Goal: Task Accomplishment & Management: Manage account settings

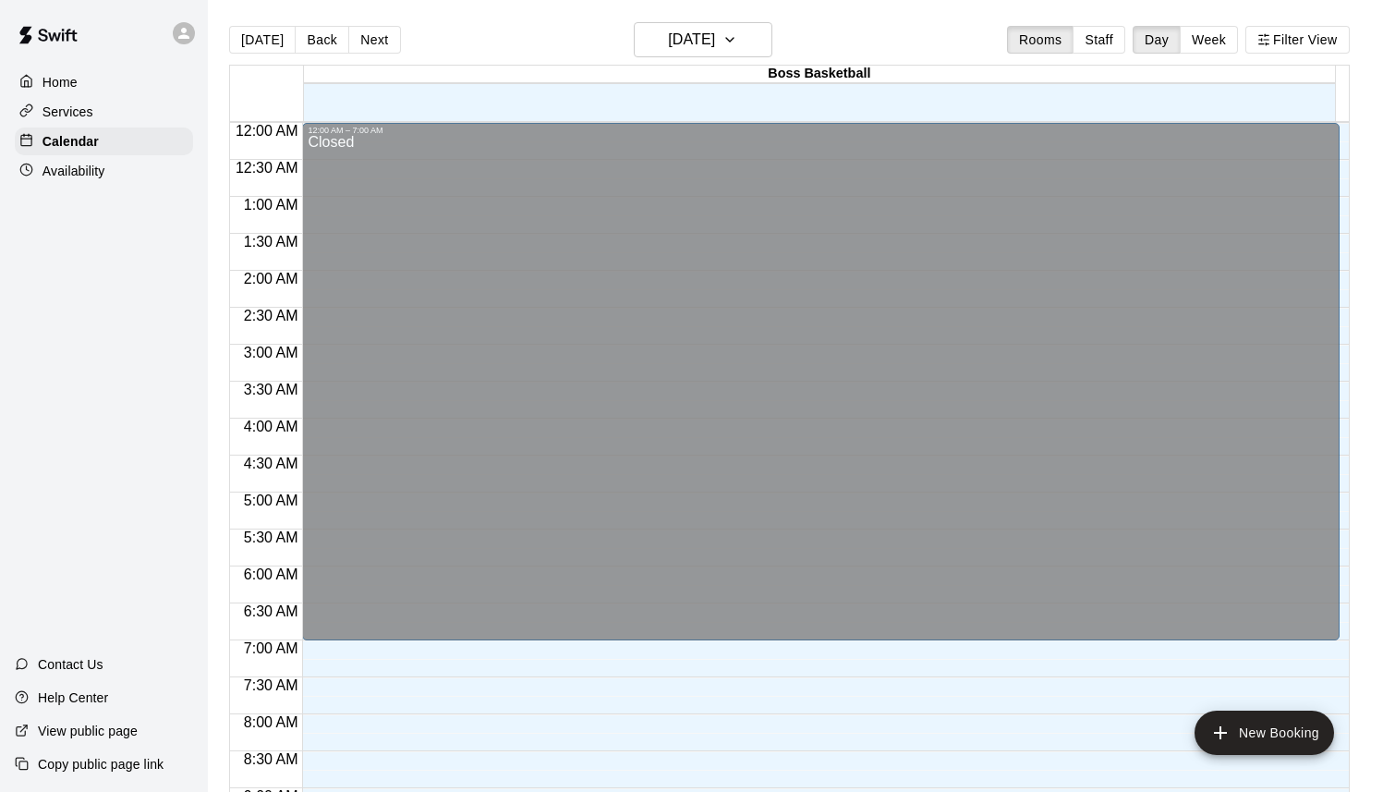
scroll to position [758, 0]
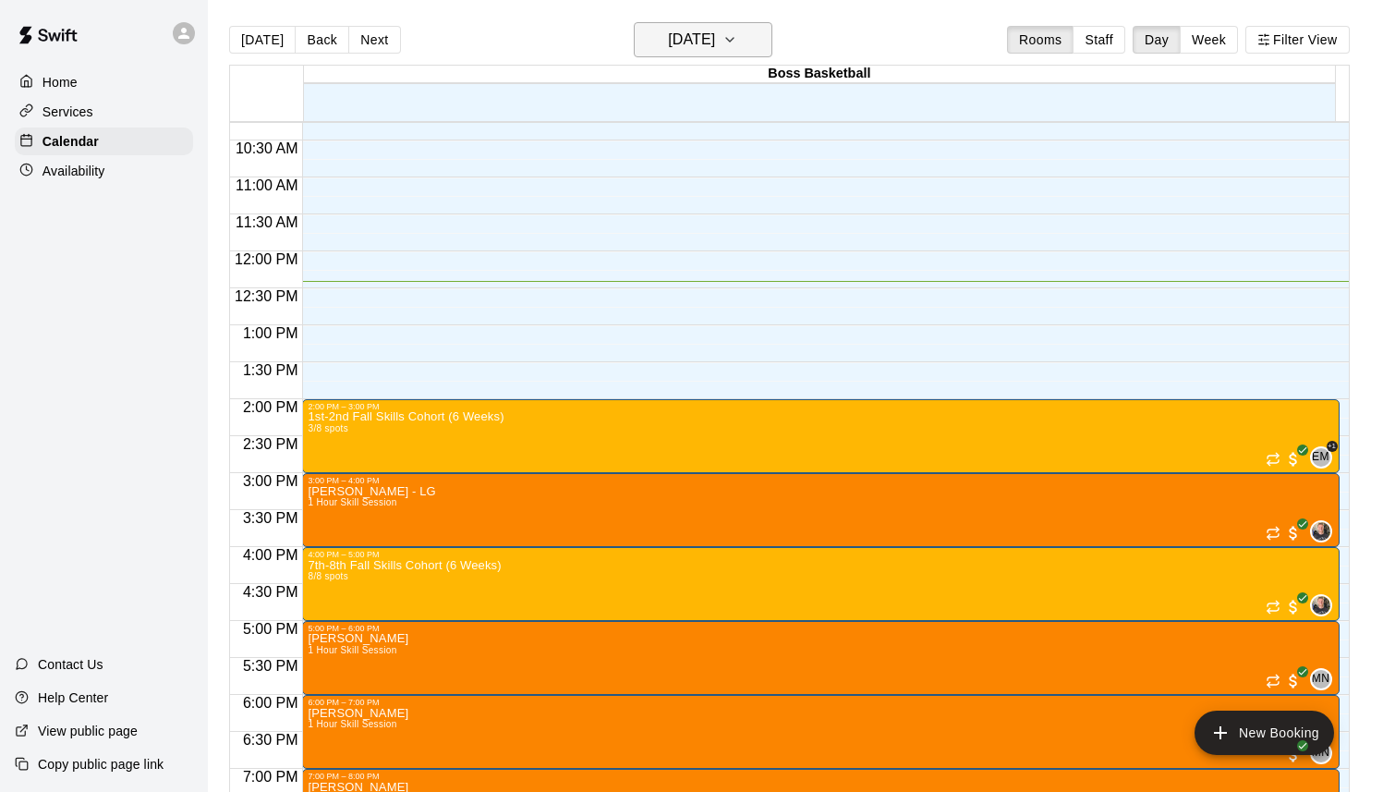
click at [772, 37] on button "[DATE]" at bounding box center [703, 39] width 139 height 35
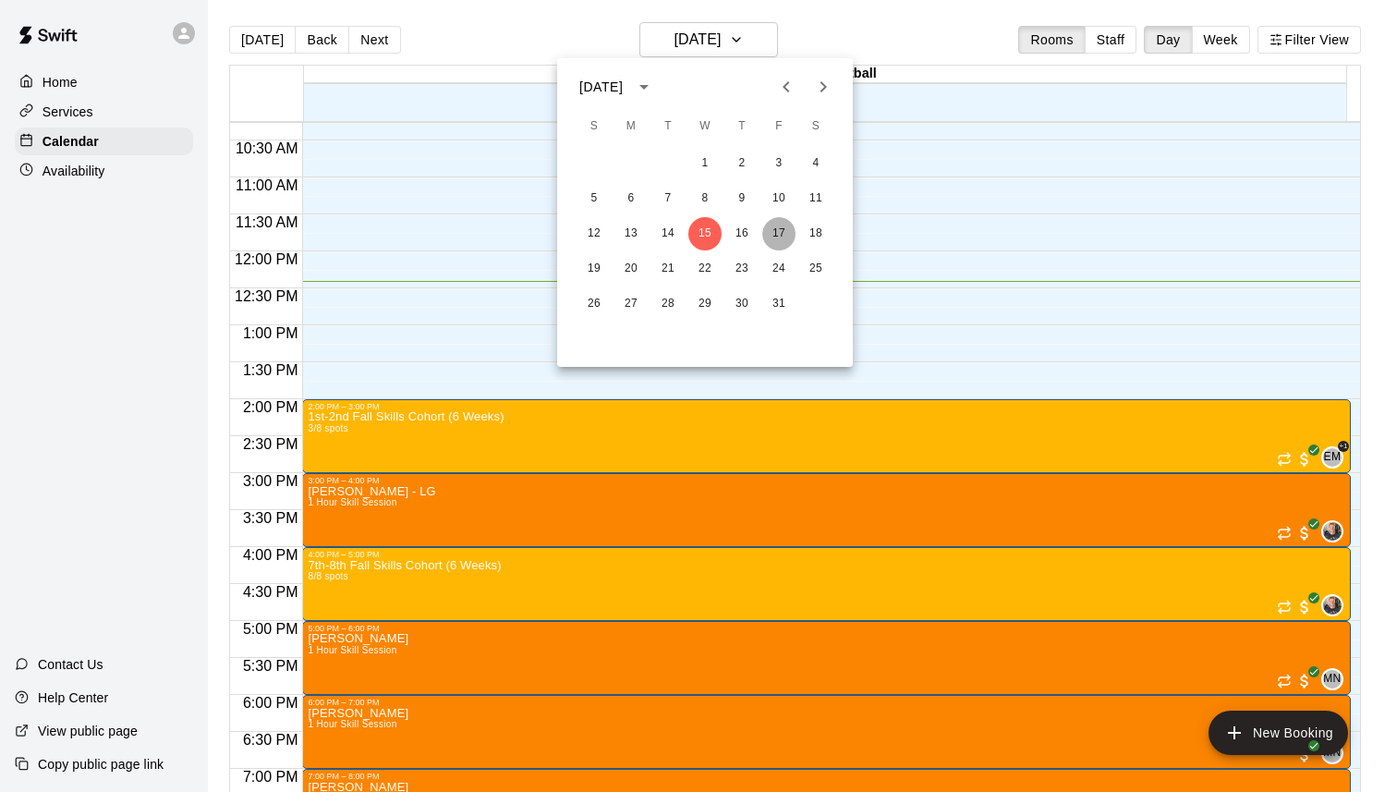
click at [774, 238] on button "17" at bounding box center [778, 233] width 33 height 33
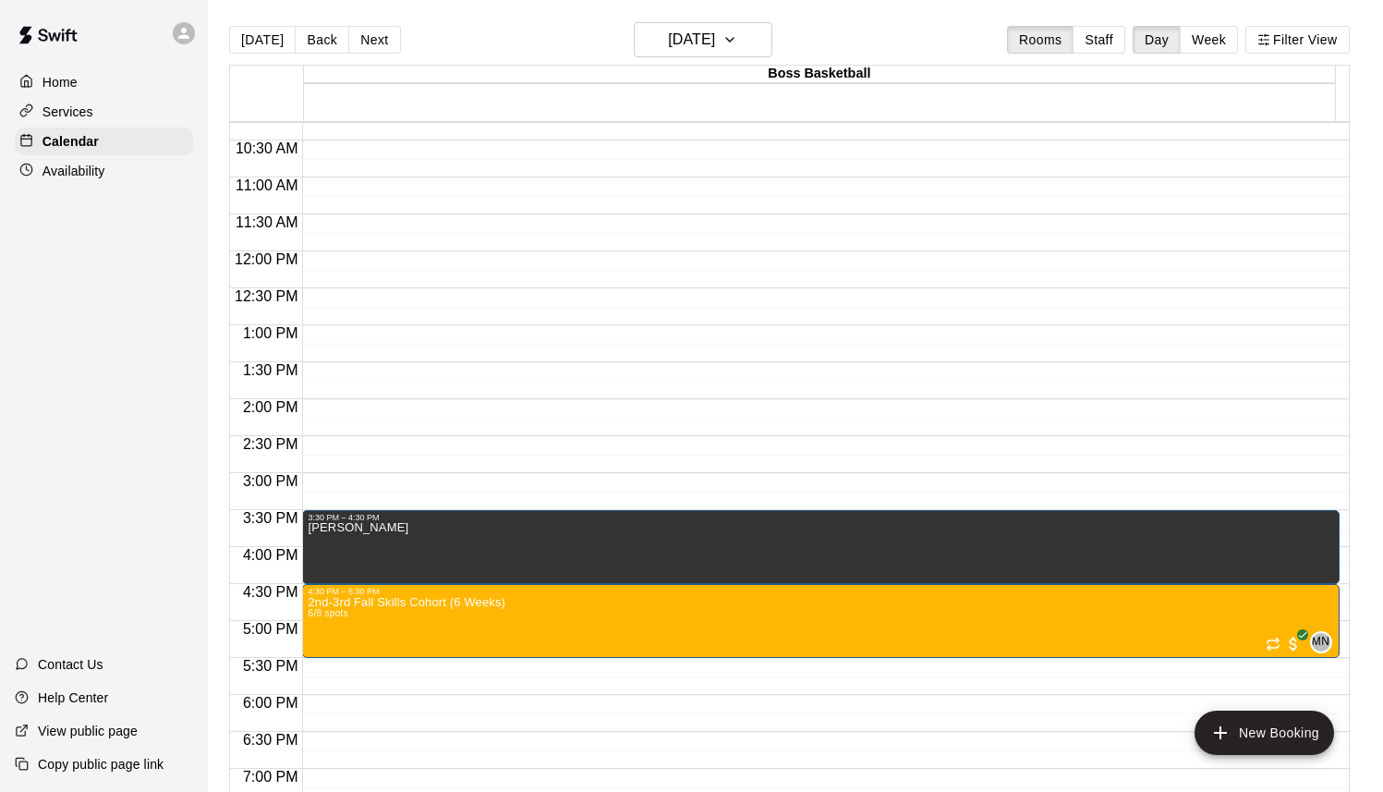
click at [85, 170] on p "Availability" at bounding box center [73, 171] width 63 height 18
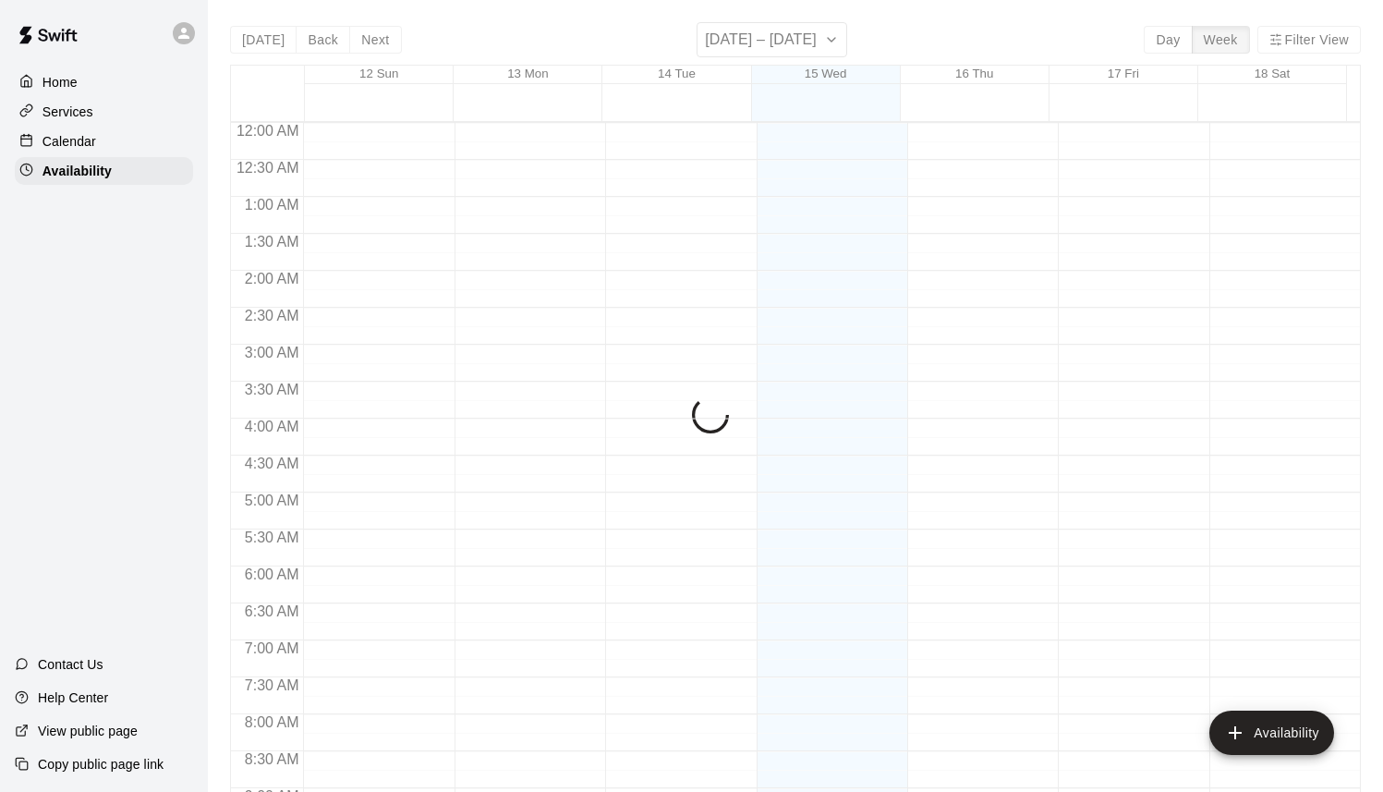
scroll to position [917, 0]
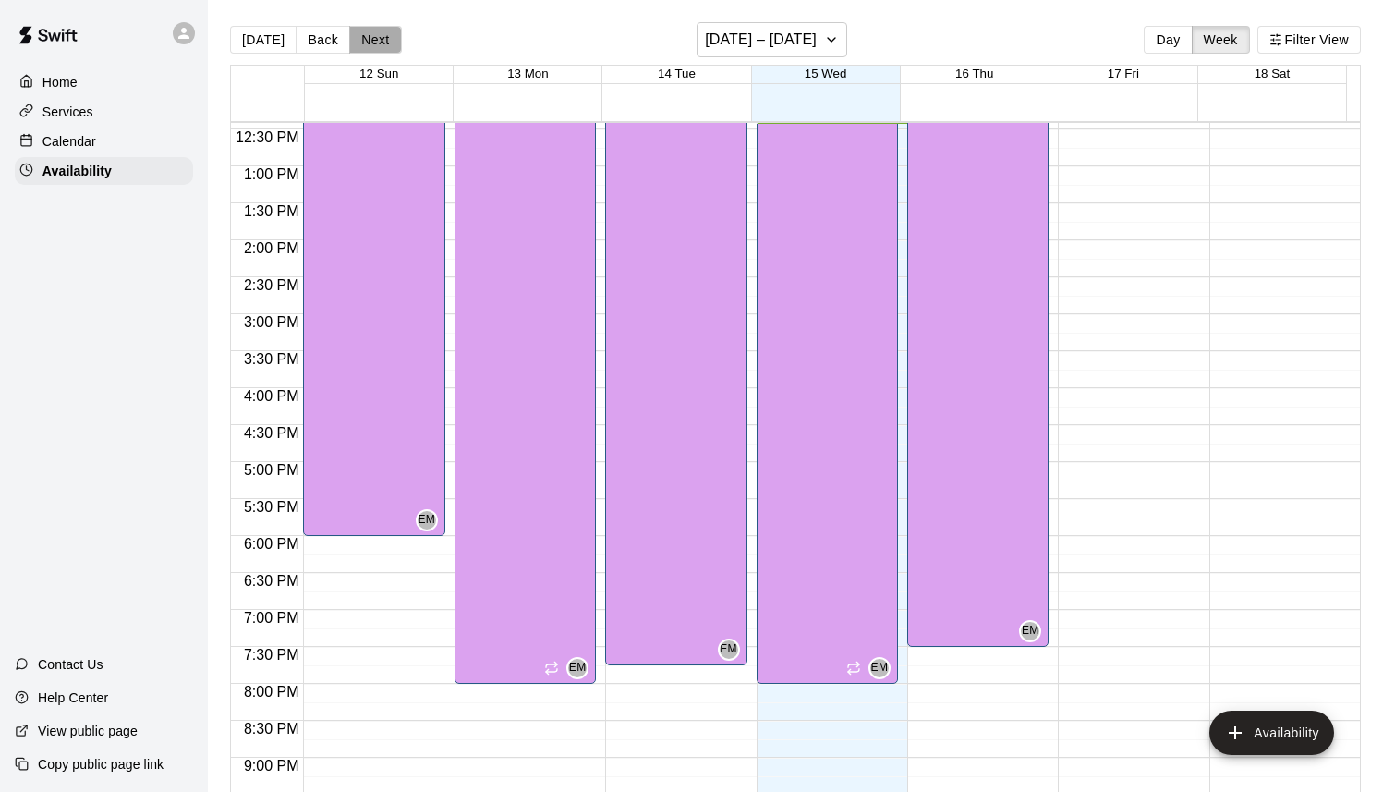
click at [365, 36] on button "Next" at bounding box center [375, 40] width 52 height 28
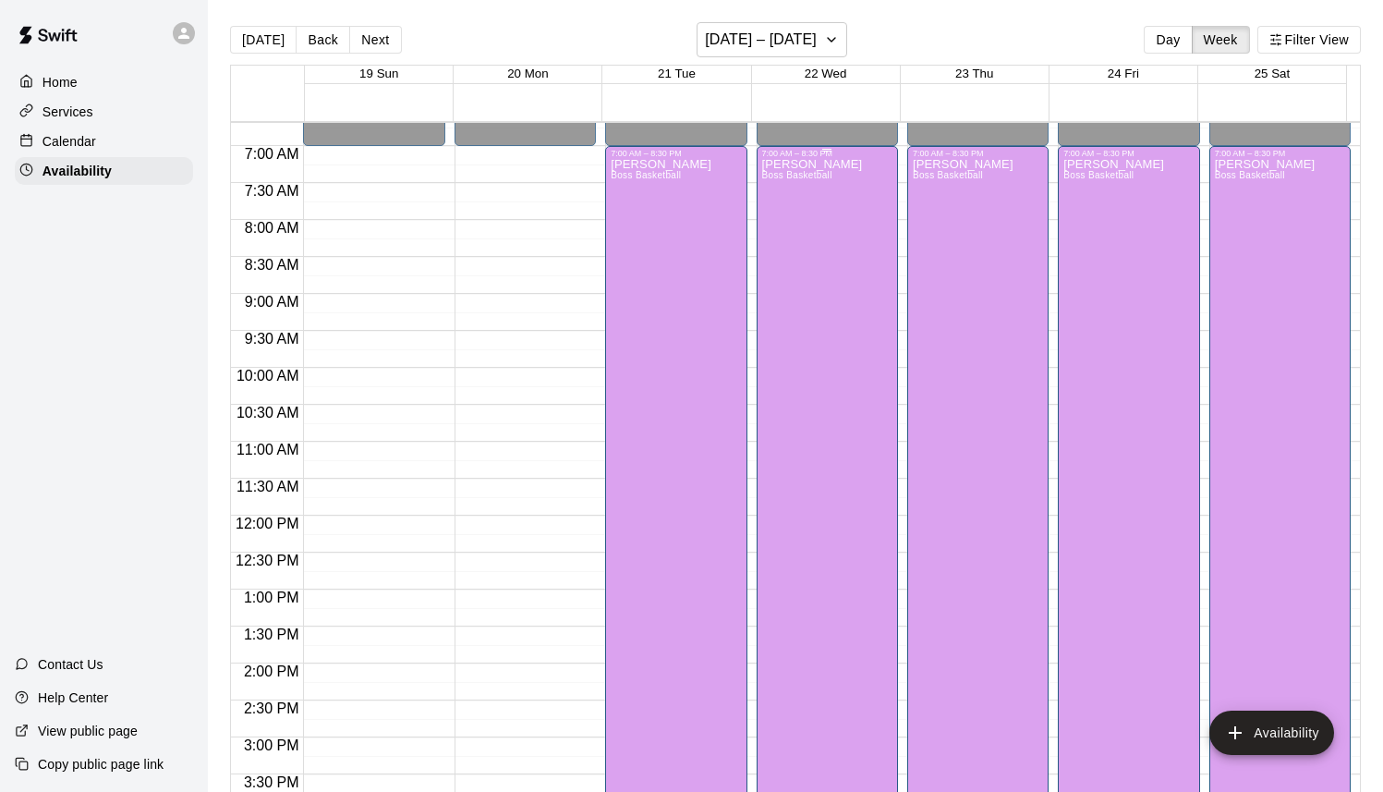
scroll to position [824, 0]
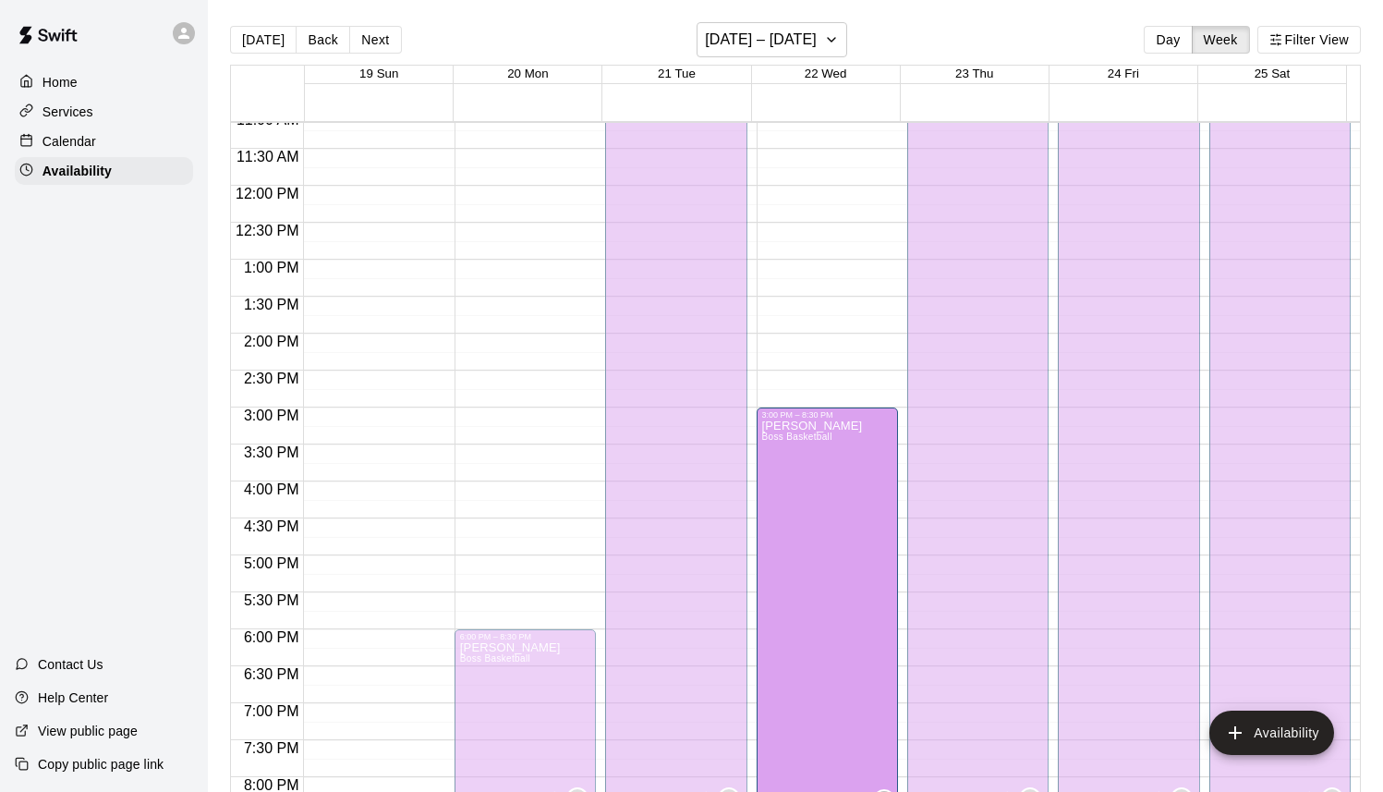
drag, startPoint x: 820, startPoint y: 149, endPoint x: 835, endPoint y: 426, distance: 277.5
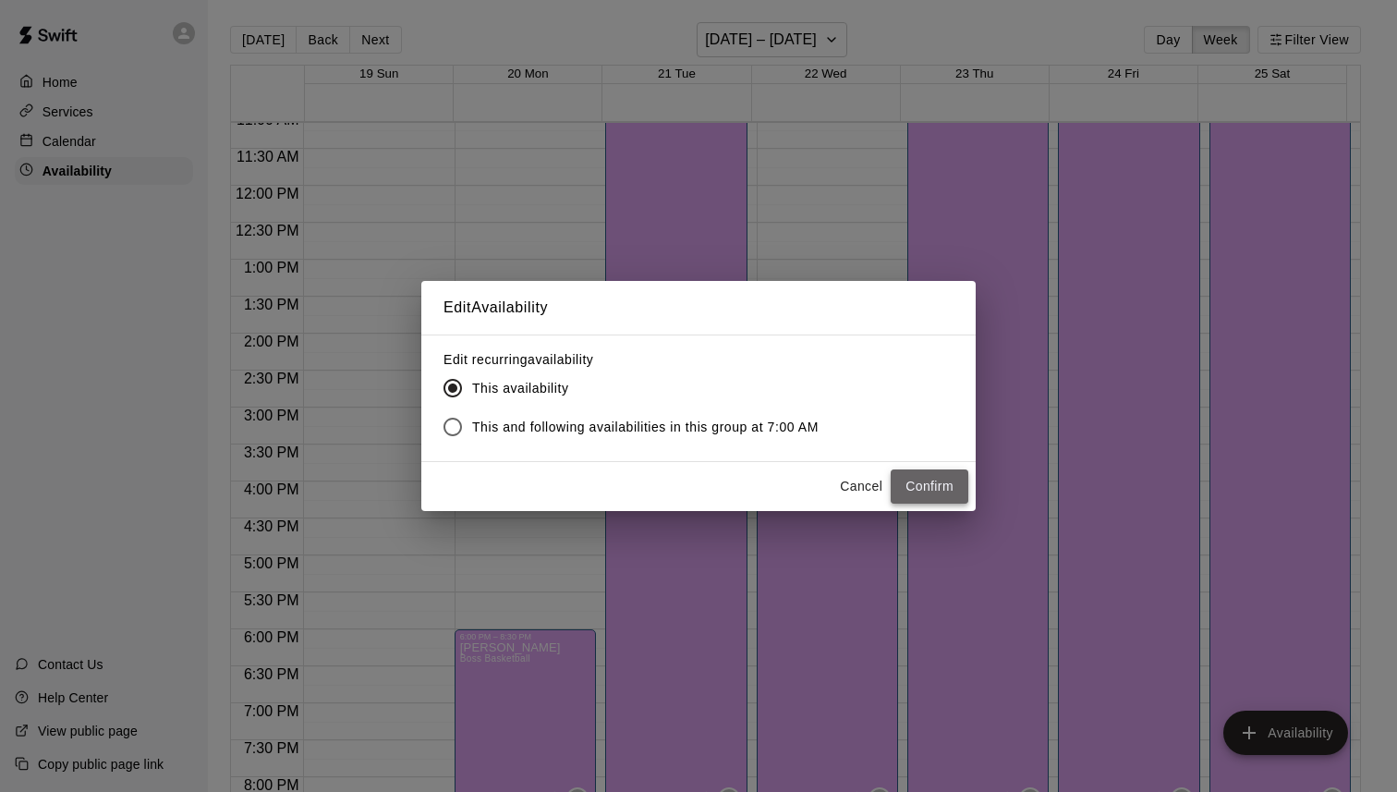
click at [920, 493] on button "Confirm" at bounding box center [929, 486] width 78 height 34
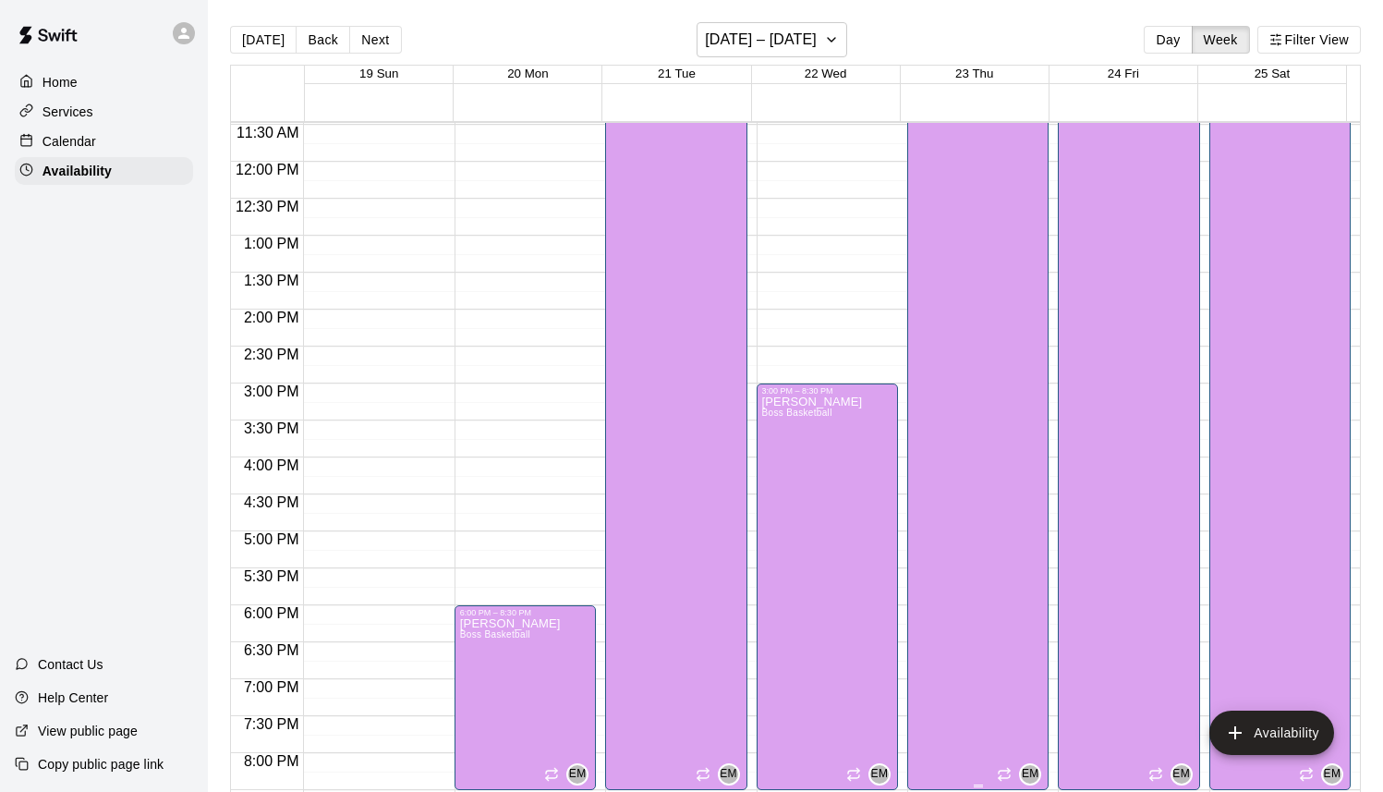
scroll to position [844, 0]
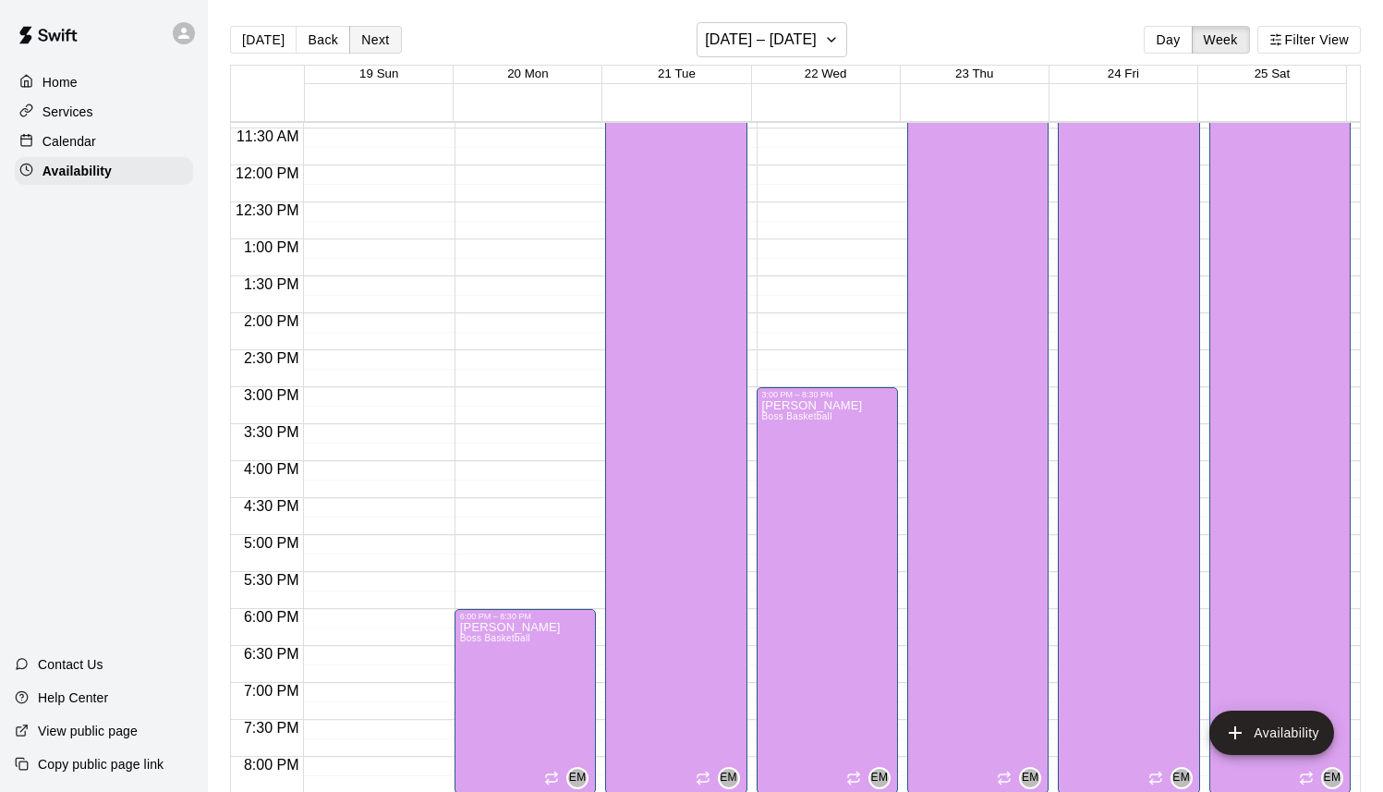
click at [380, 48] on button "Next" at bounding box center [375, 40] width 52 height 28
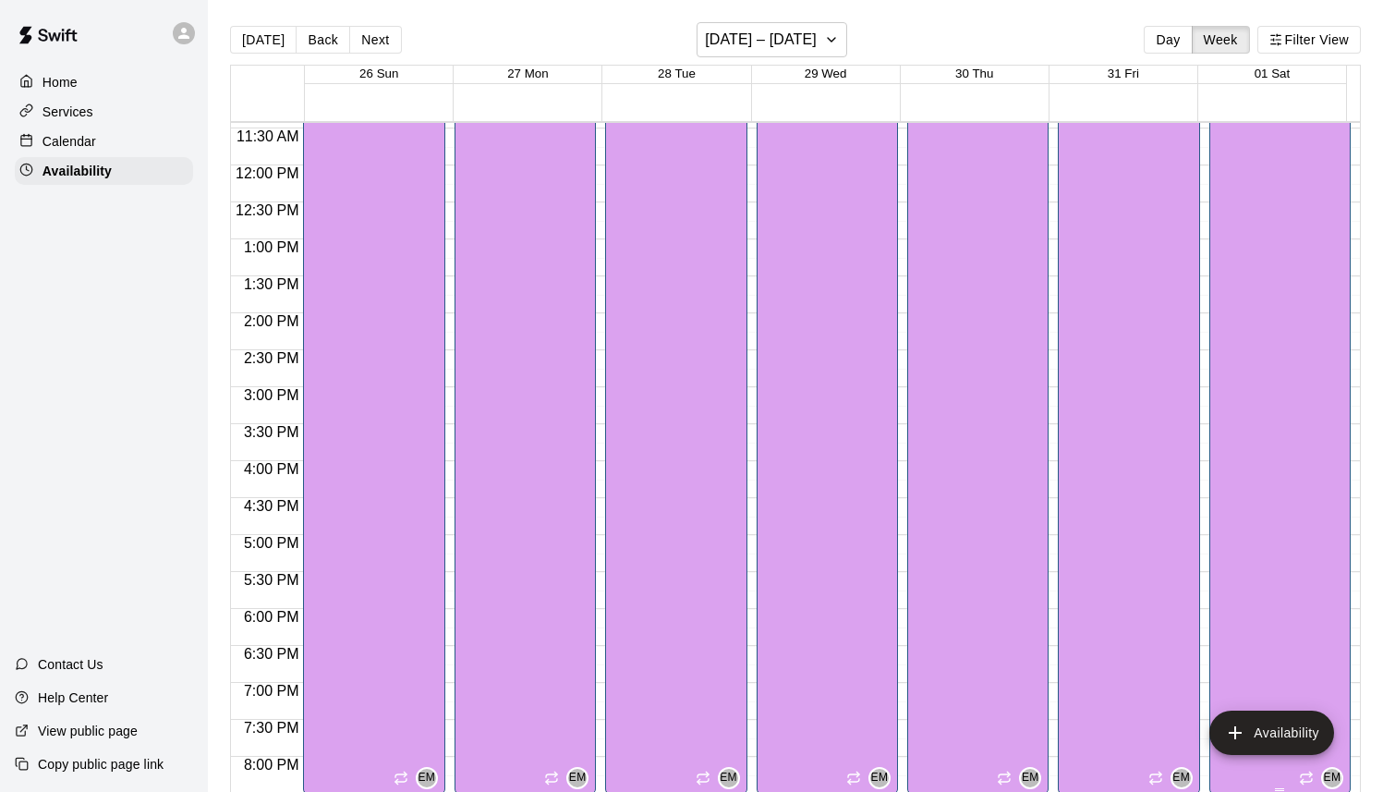
click at [1255, 144] on div "[PERSON_NAME] Boss Basketball" at bounding box center [1265, 204] width 101 height 792
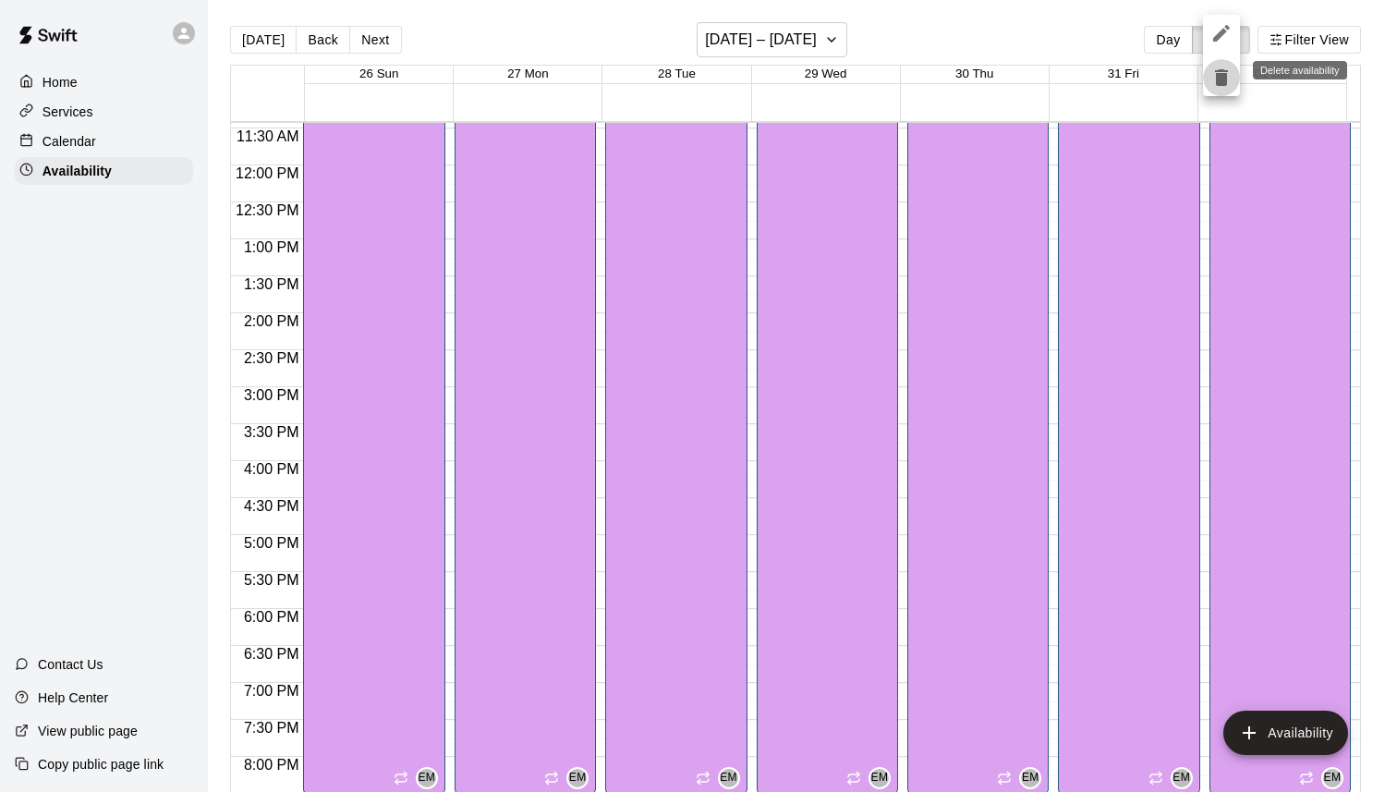
click at [1228, 84] on icon "delete" at bounding box center [1221, 78] width 22 height 22
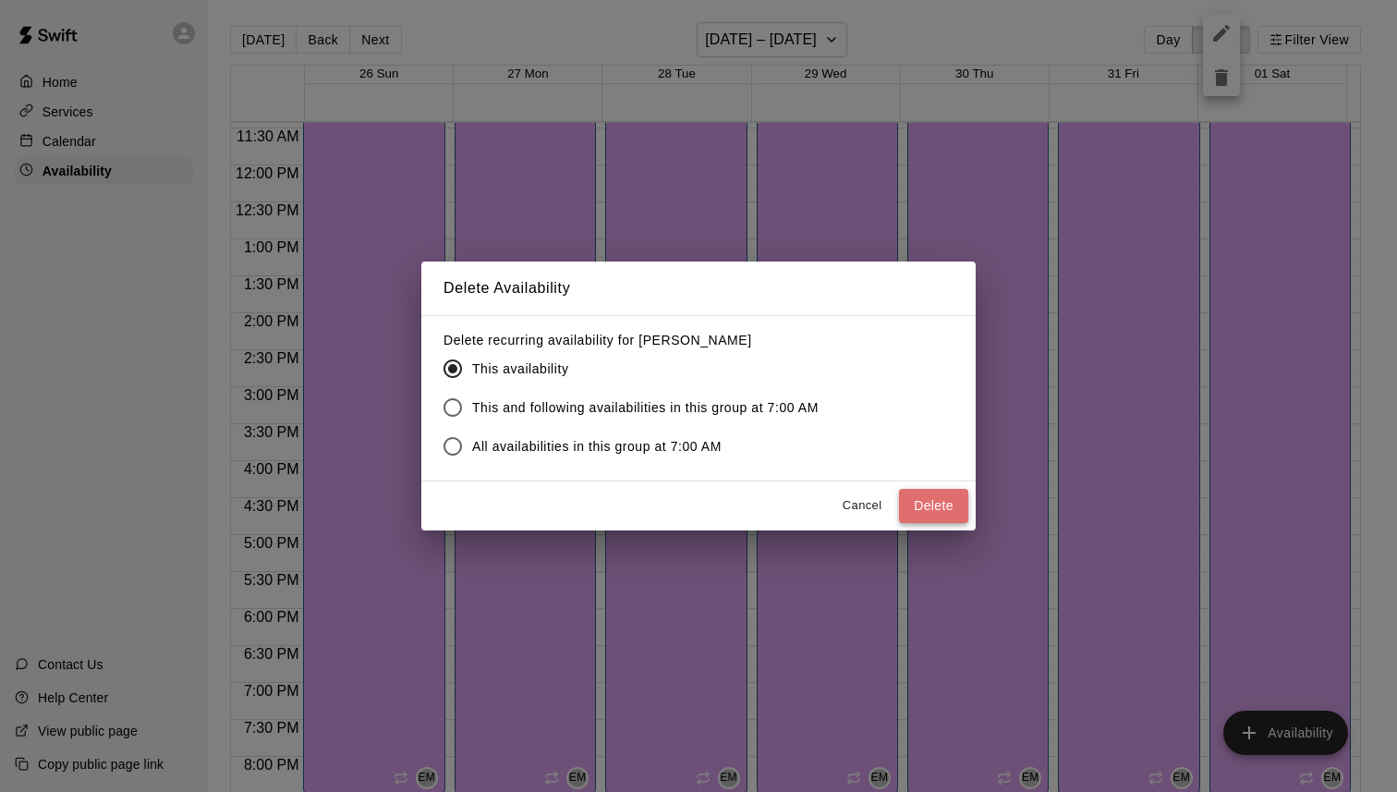
click at [947, 493] on button "Delete" at bounding box center [933, 506] width 69 height 34
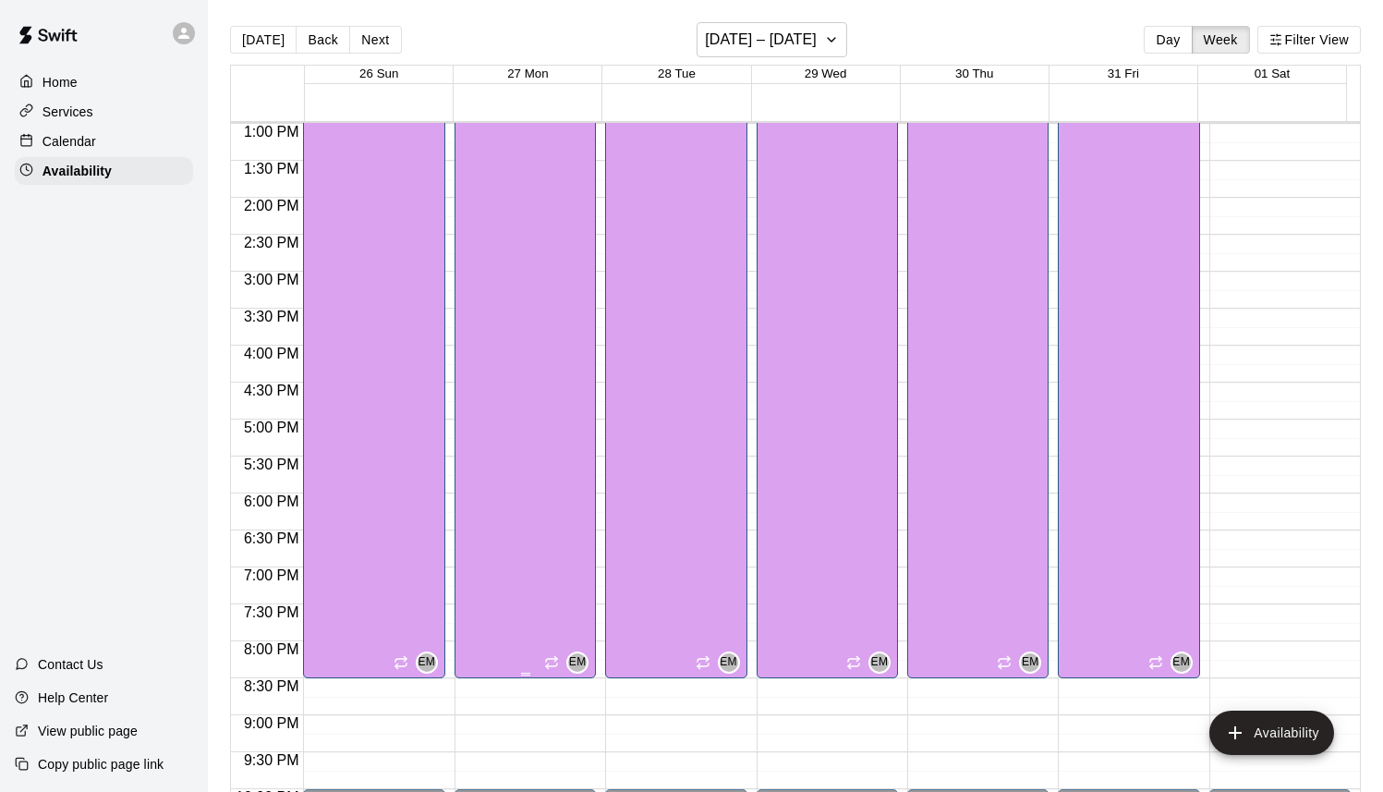
scroll to position [860, 0]
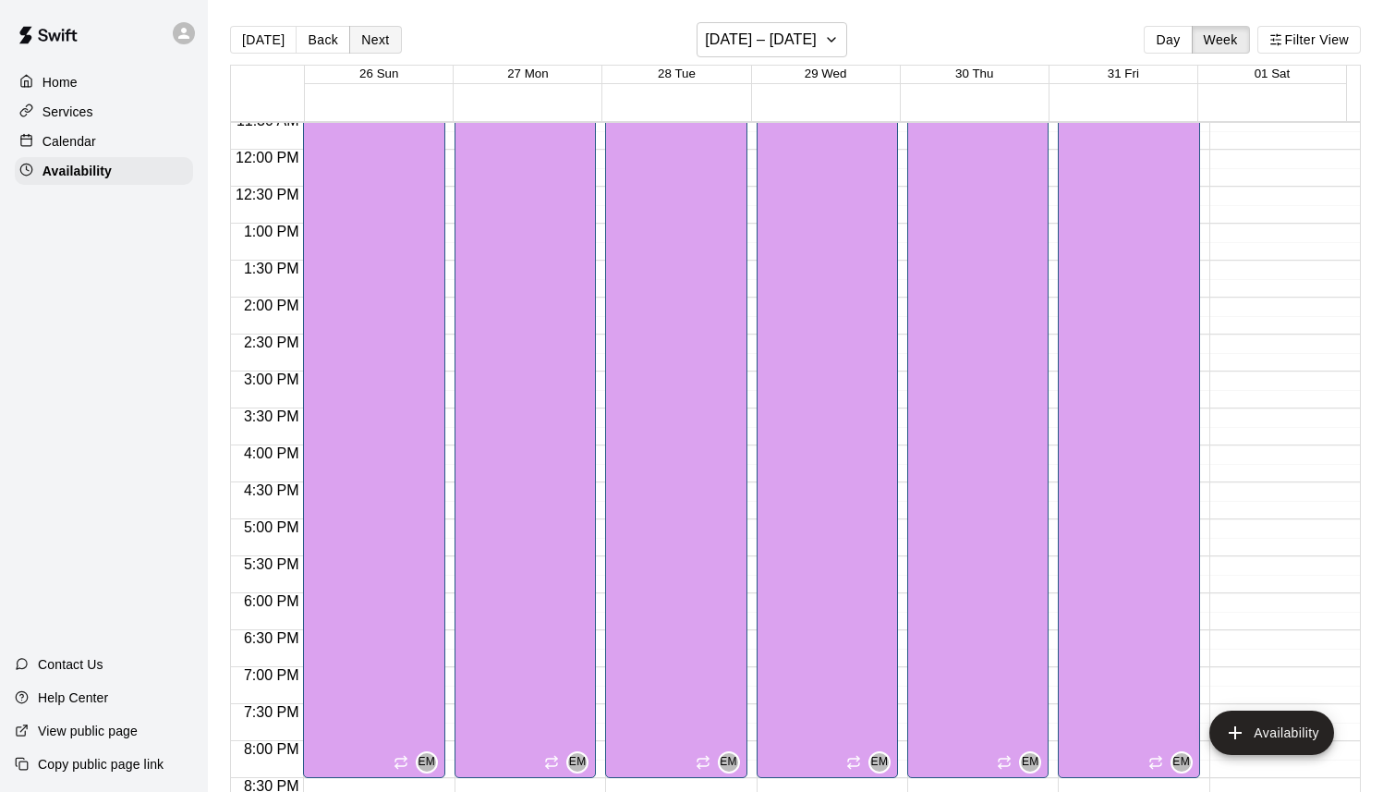
click at [391, 39] on button "Next" at bounding box center [375, 40] width 52 height 28
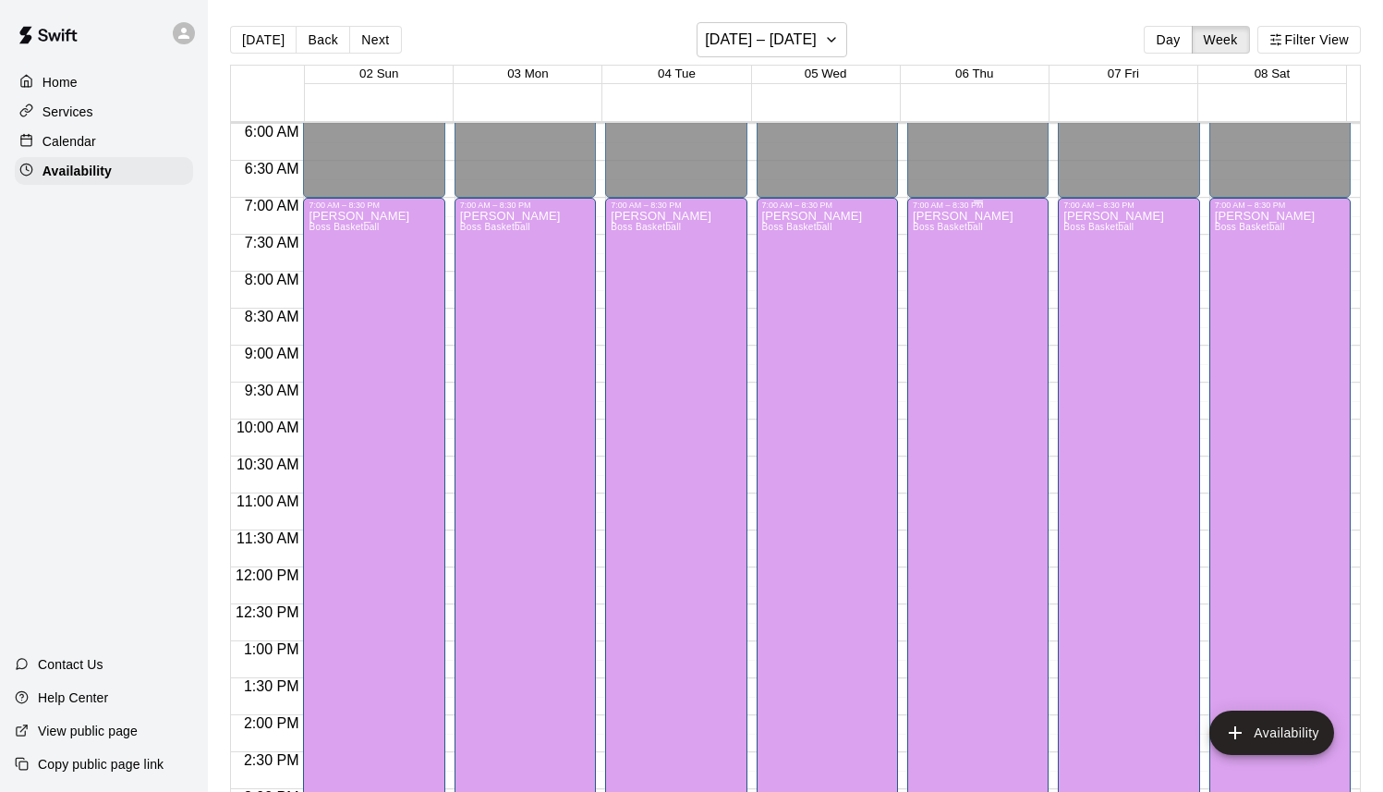
scroll to position [446, 0]
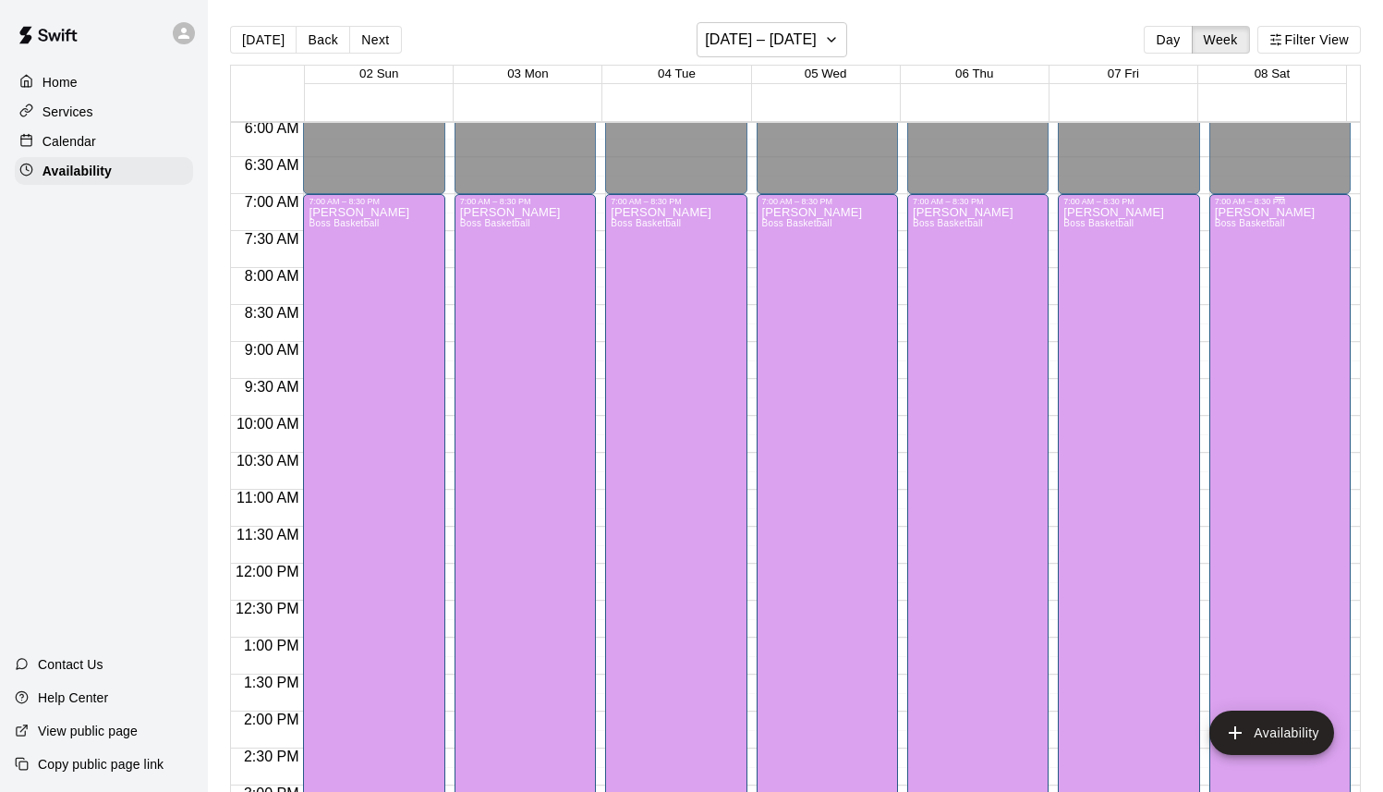
click at [1264, 241] on div "[PERSON_NAME] Boss Basketball" at bounding box center [1265, 602] width 101 height 792
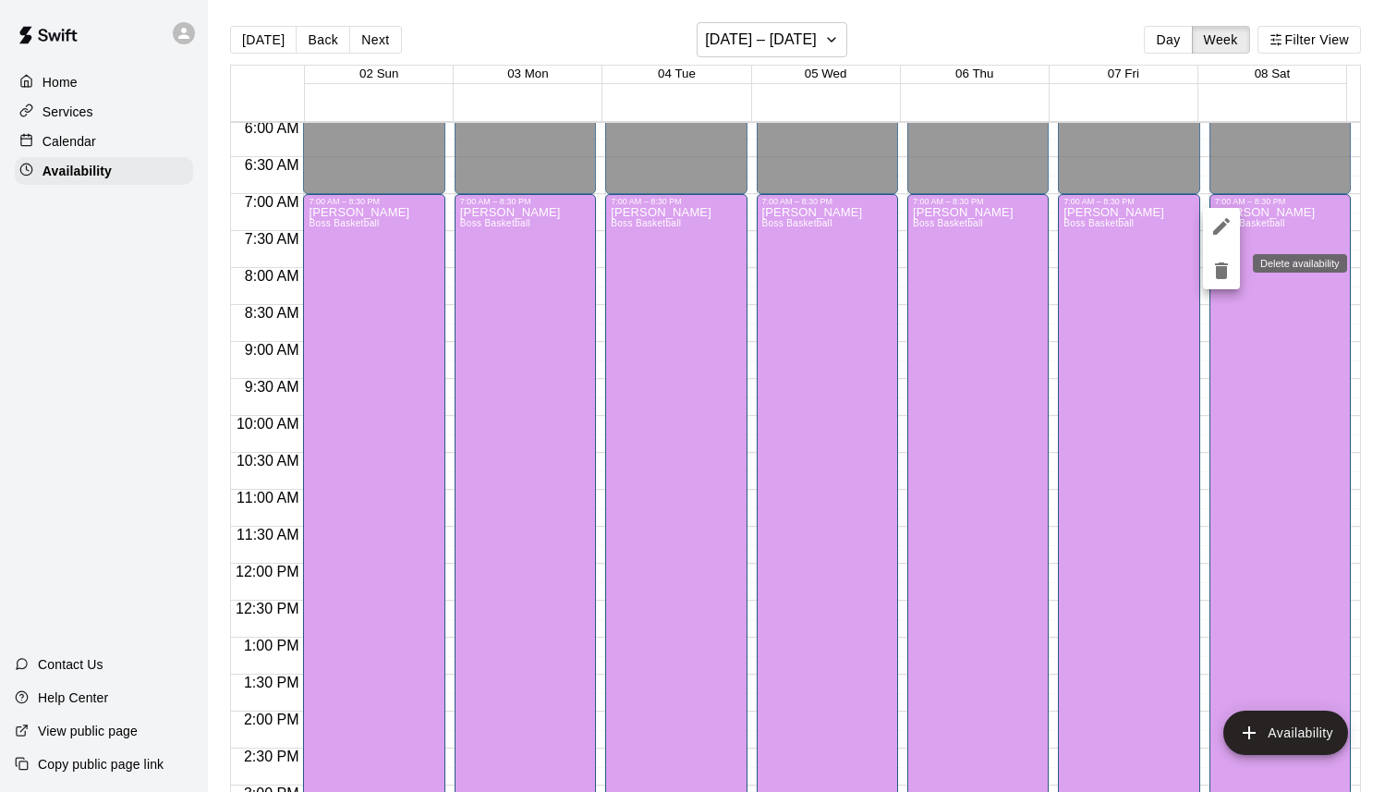
click at [1222, 266] on icon "delete" at bounding box center [1221, 270] width 13 height 17
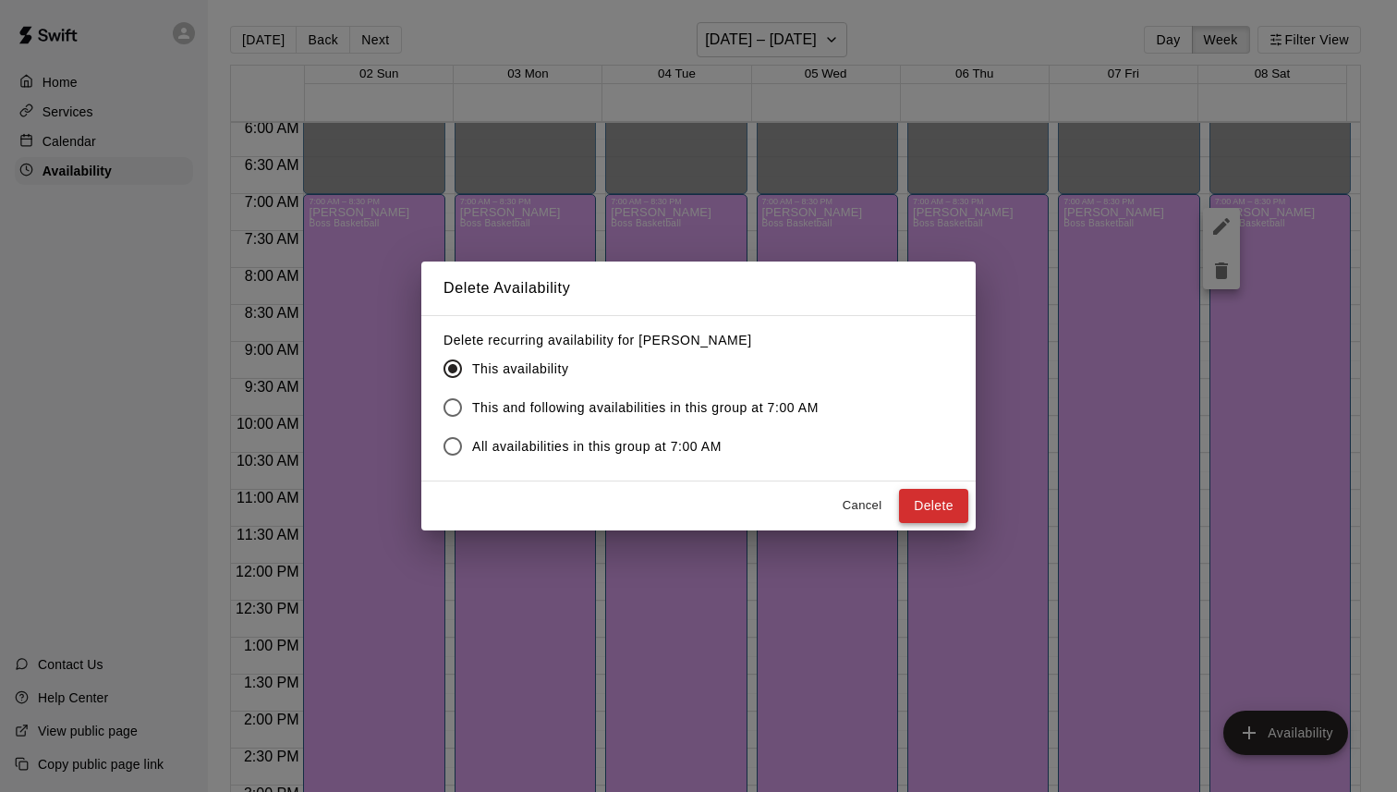
click at [937, 507] on button "Delete" at bounding box center [933, 506] width 69 height 34
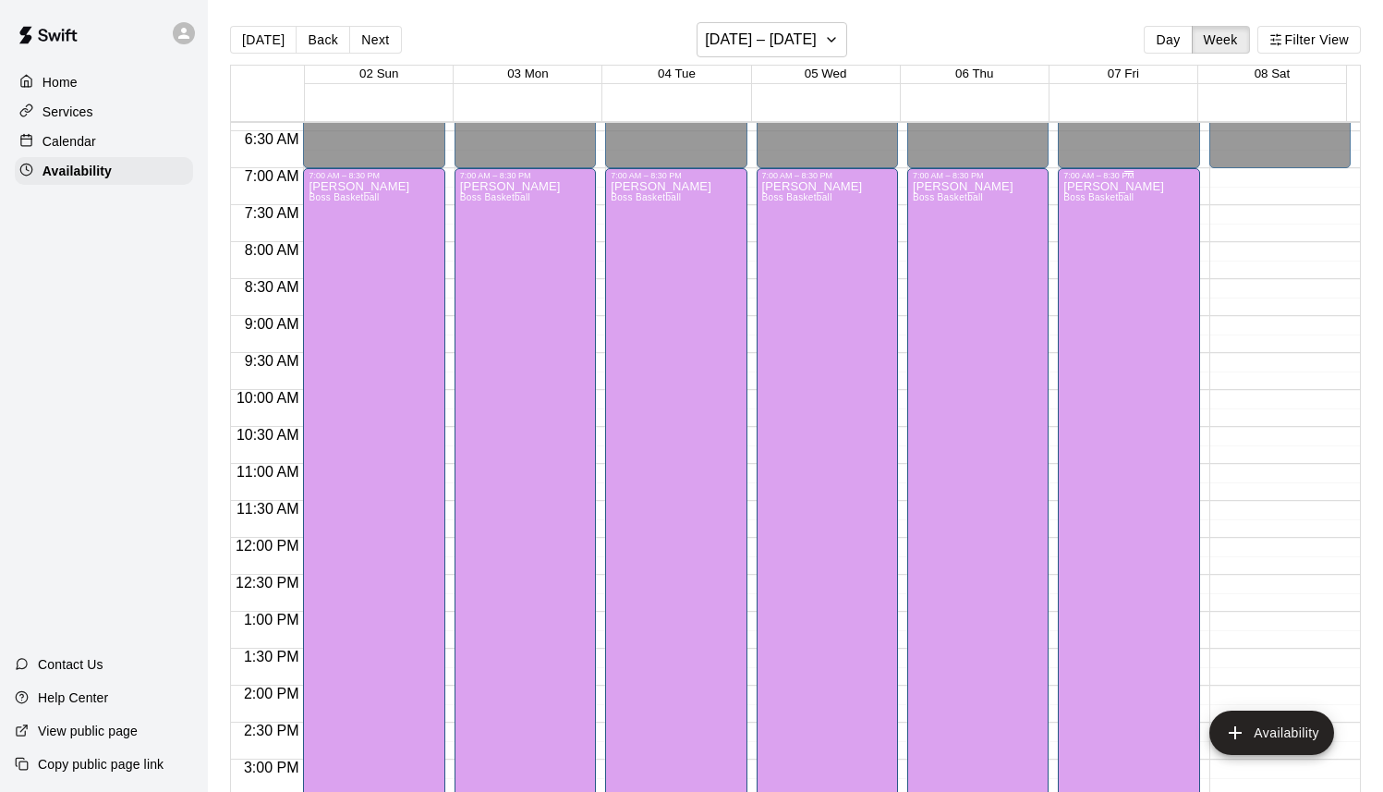
scroll to position [479, 0]
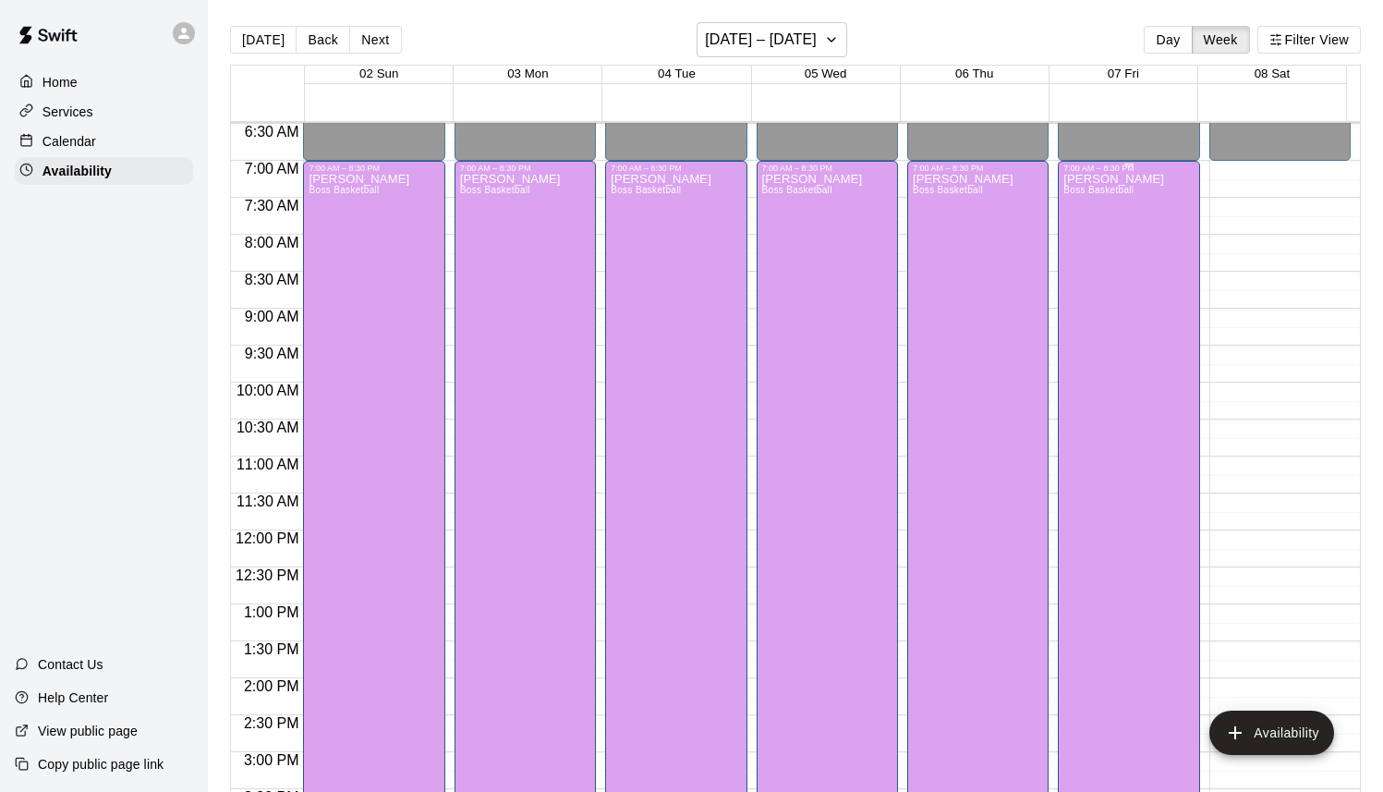
click at [1100, 277] on div "[PERSON_NAME] Boss Basketball" at bounding box center [1113, 569] width 101 height 792
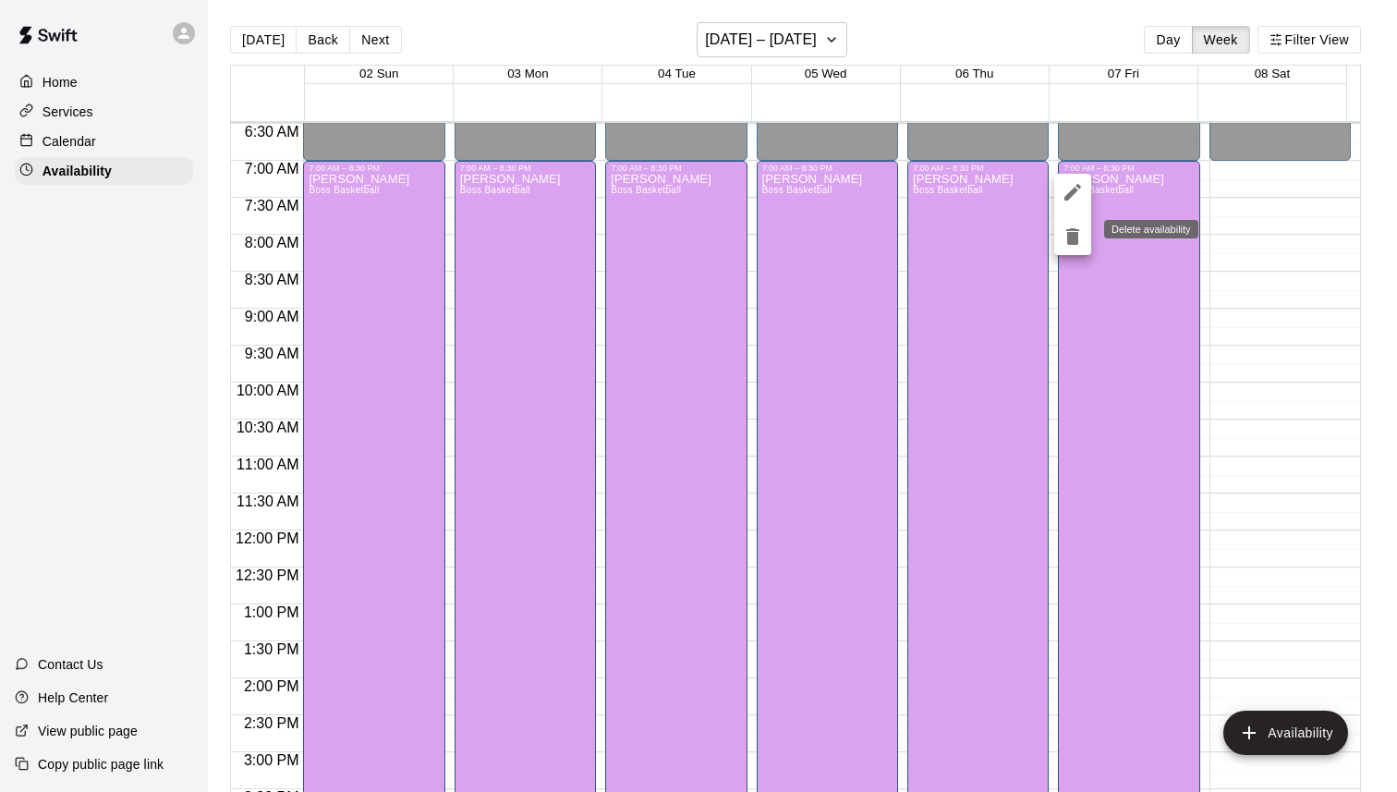
click at [1065, 240] on icon "delete" at bounding box center [1072, 236] width 22 height 22
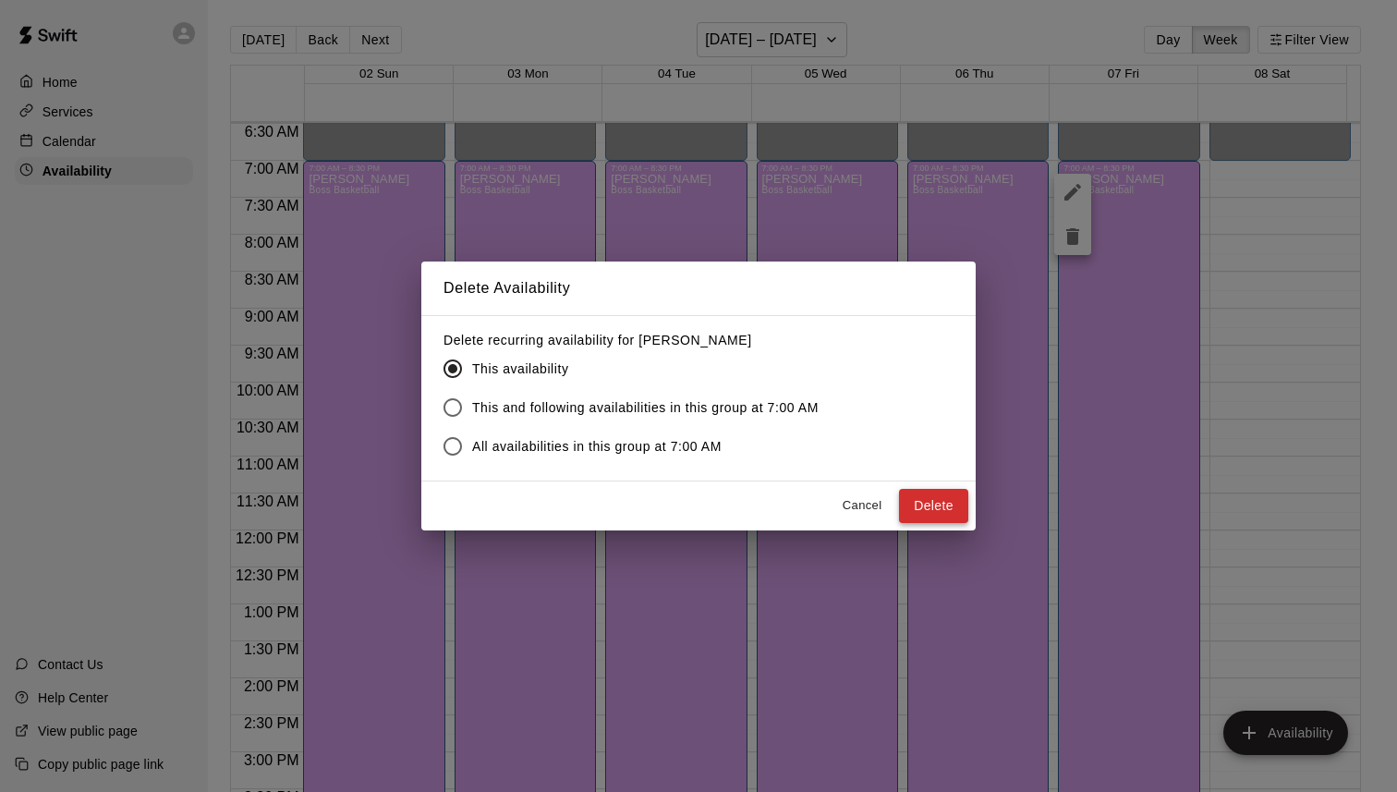
click at [935, 506] on button "Delete" at bounding box center [933, 506] width 69 height 34
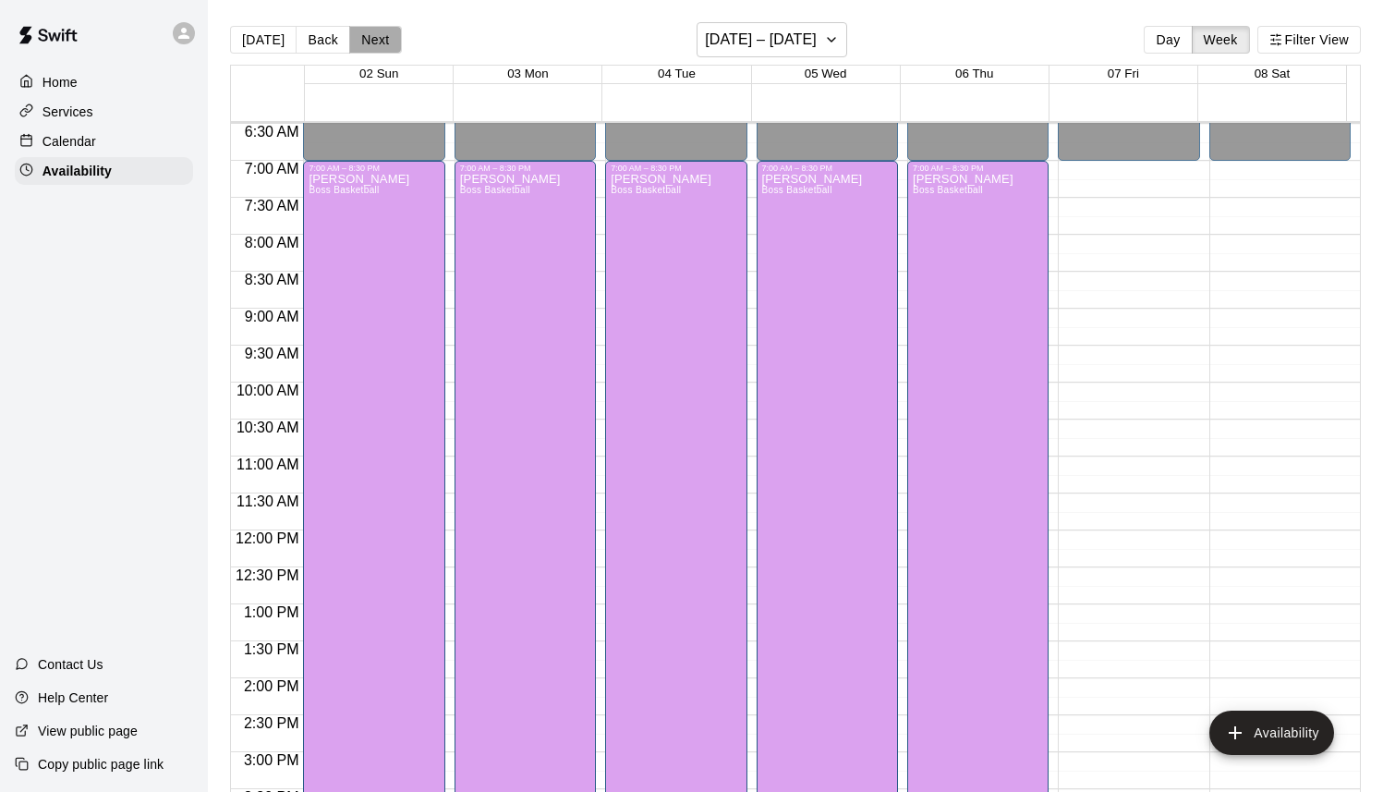
click at [369, 44] on button "Next" at bounding box center [375, 40] width 52 height 28
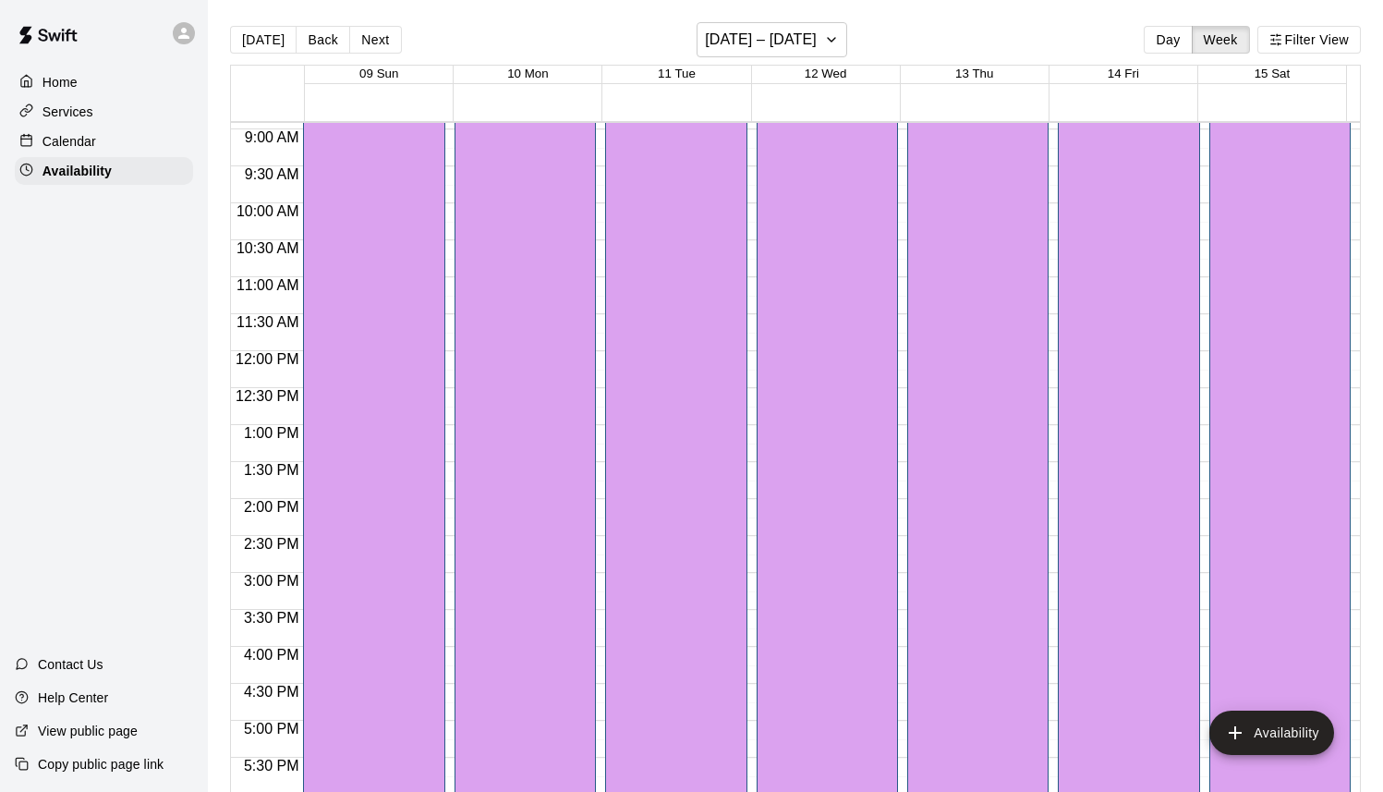
scroll to position [756, 0]
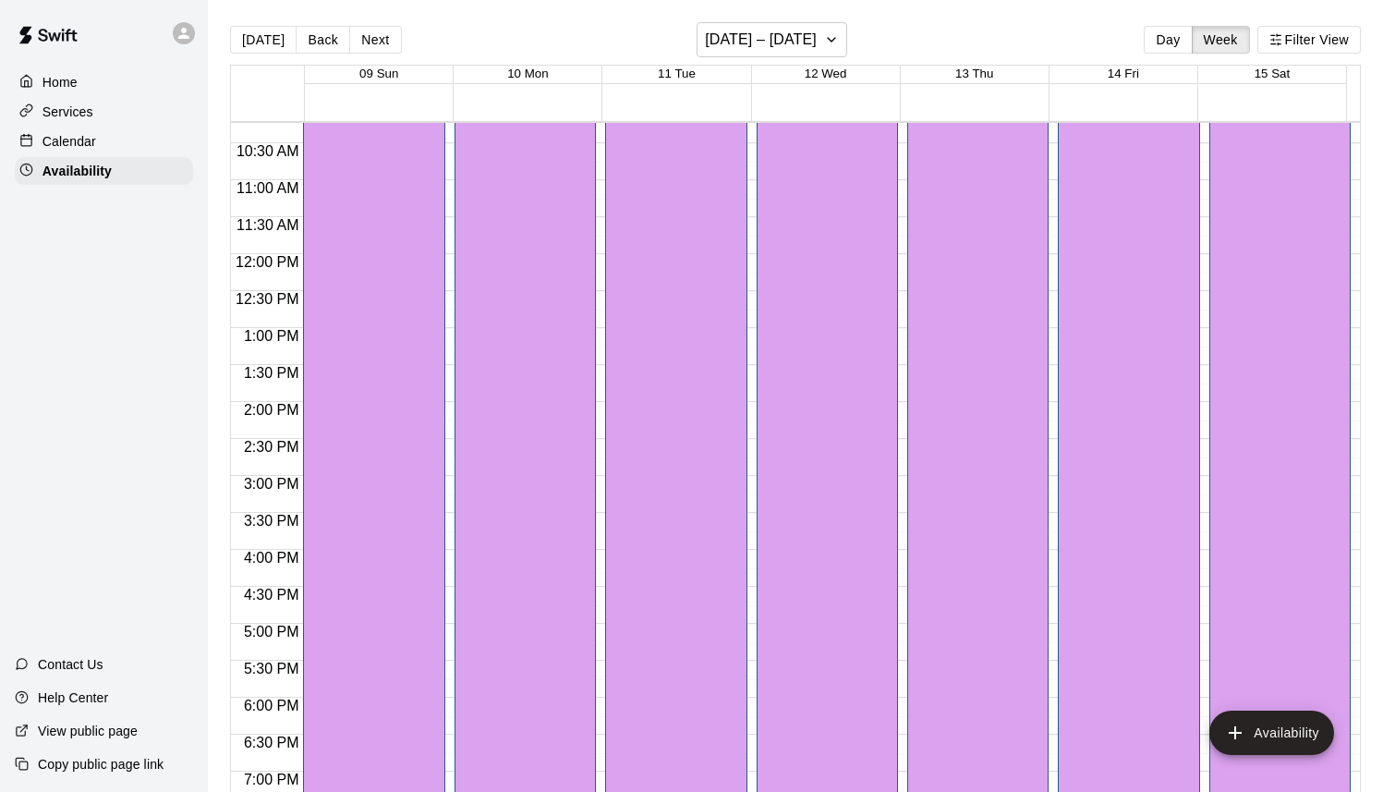
click at [1102, 332] on div "[PERSON_NAME] Boss Basketball" at bounding box center [1113, 293] width 101 height 792
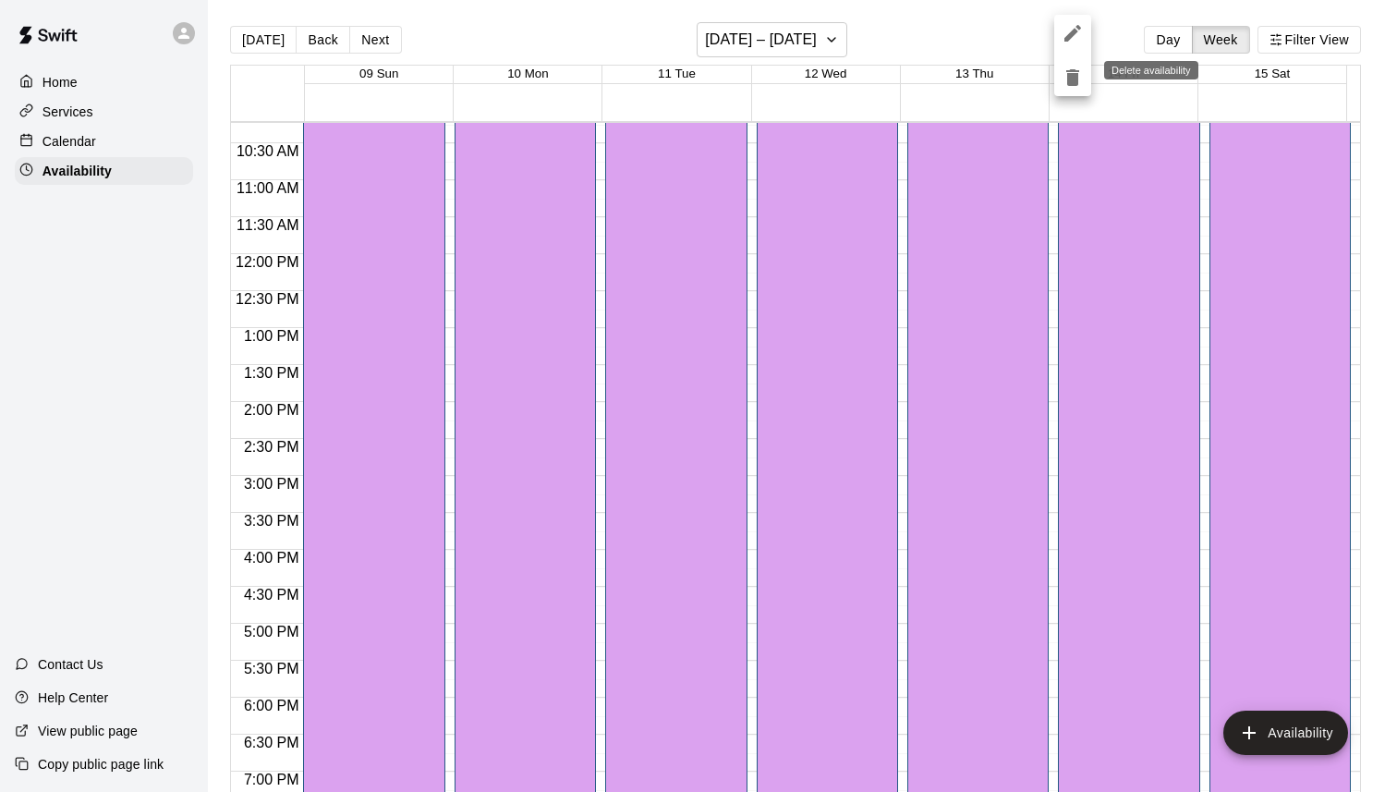
click at [1070, 83] on icon "delete" at bounding box center [1072, 77] width 13 height 17
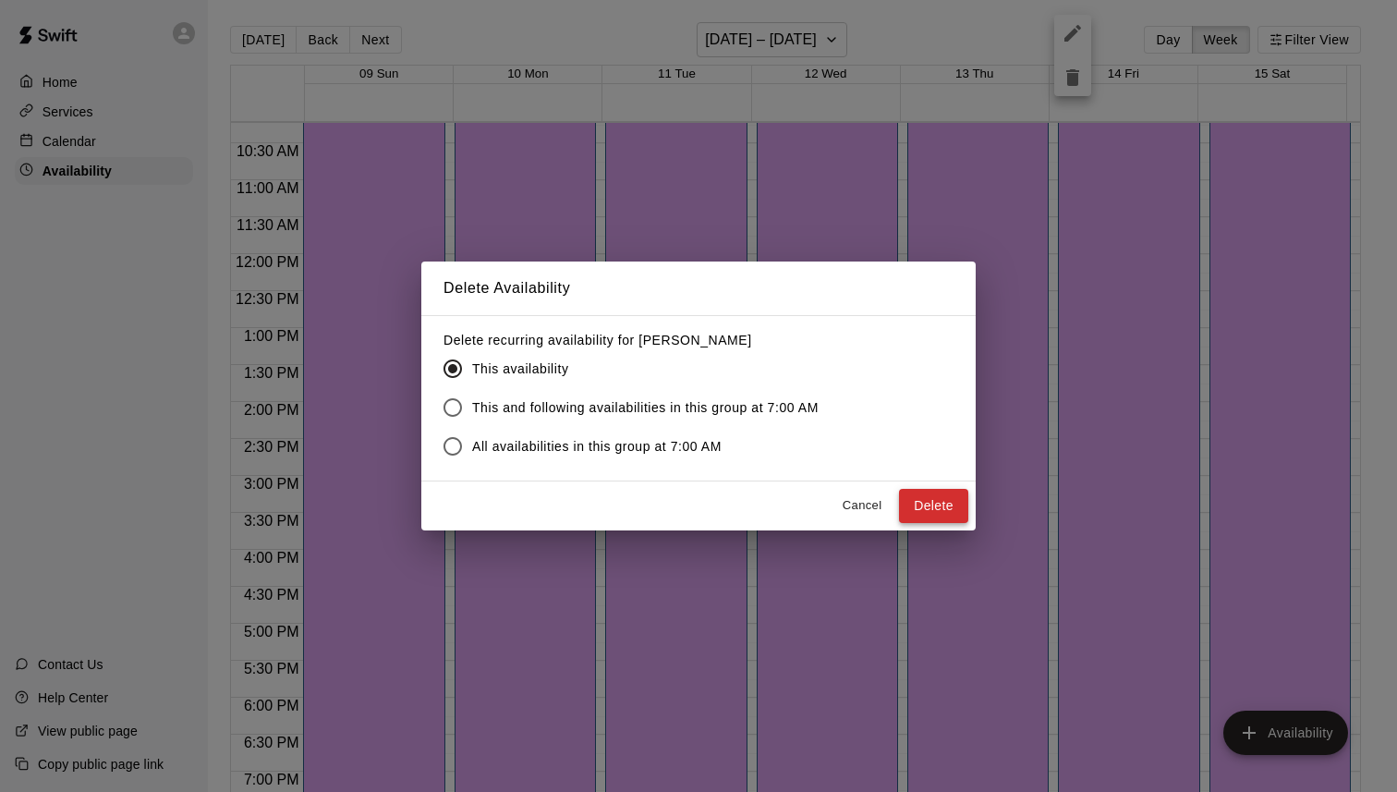
click at [949, 510] on button "Delete" at bounding box center [933, 506] width 69 height 34
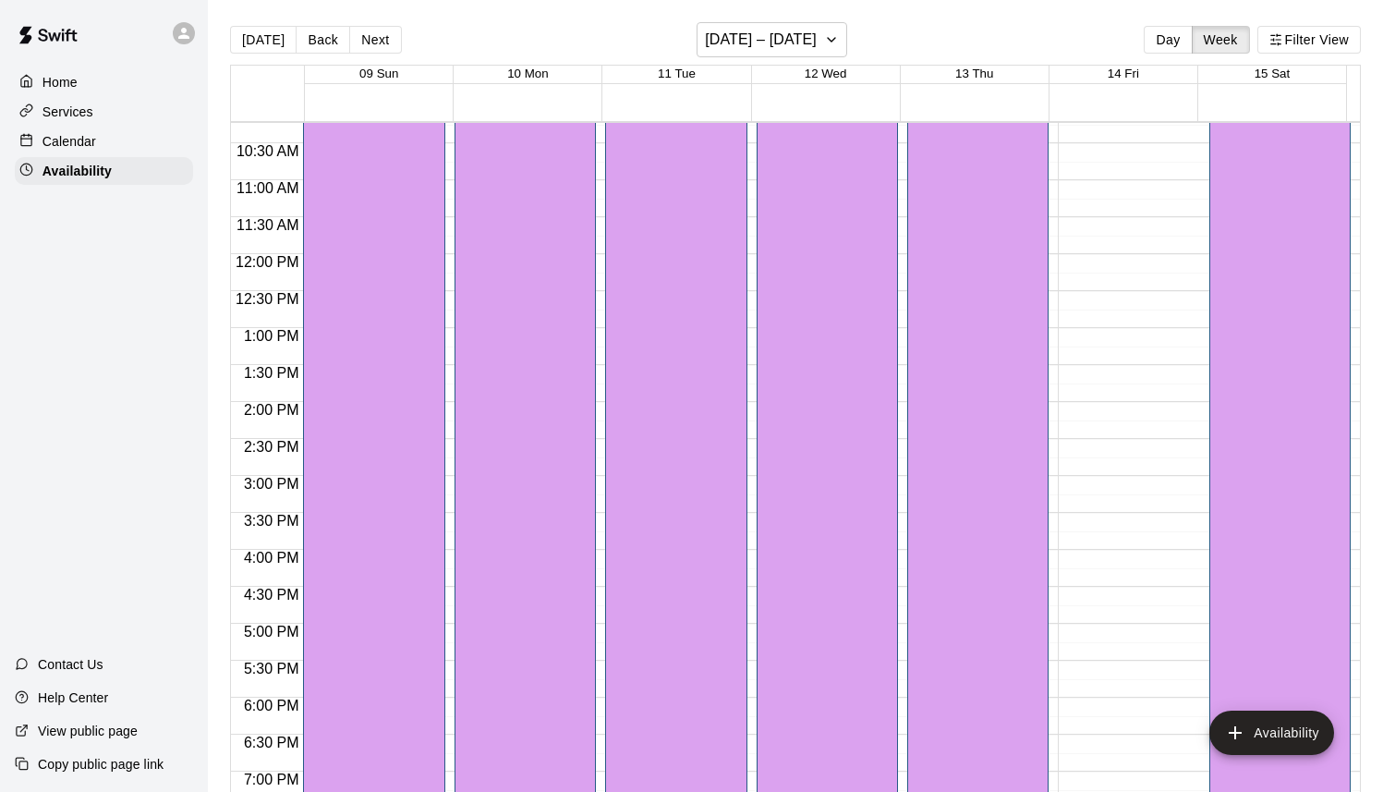
click at [1285, 288] on div "[PERSON_NAME] Boss Basketball EM" at bounding box center [1280, 293] width 130 height 792
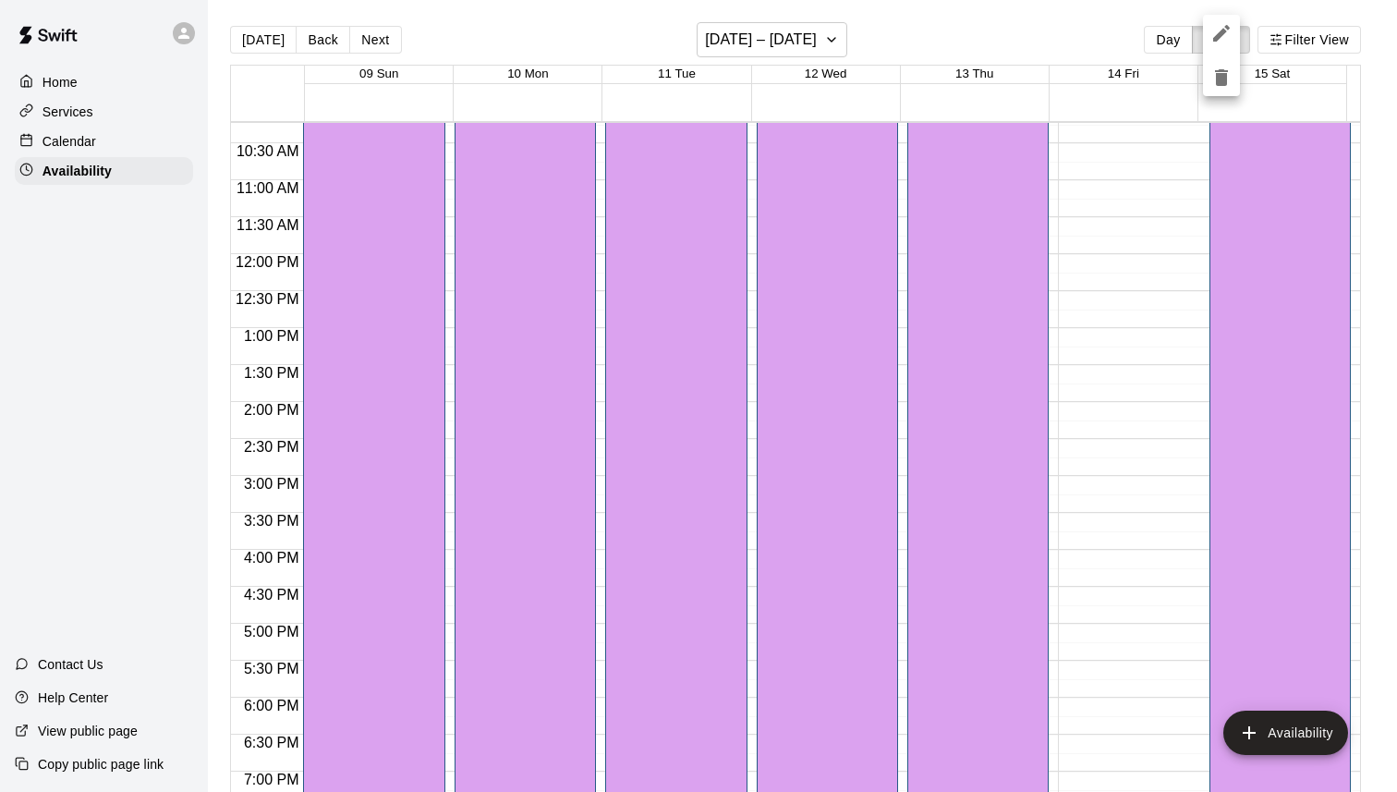
click at [1224, 72] on icon "delete" at bounding box center [1221, 78] width 22 height 22
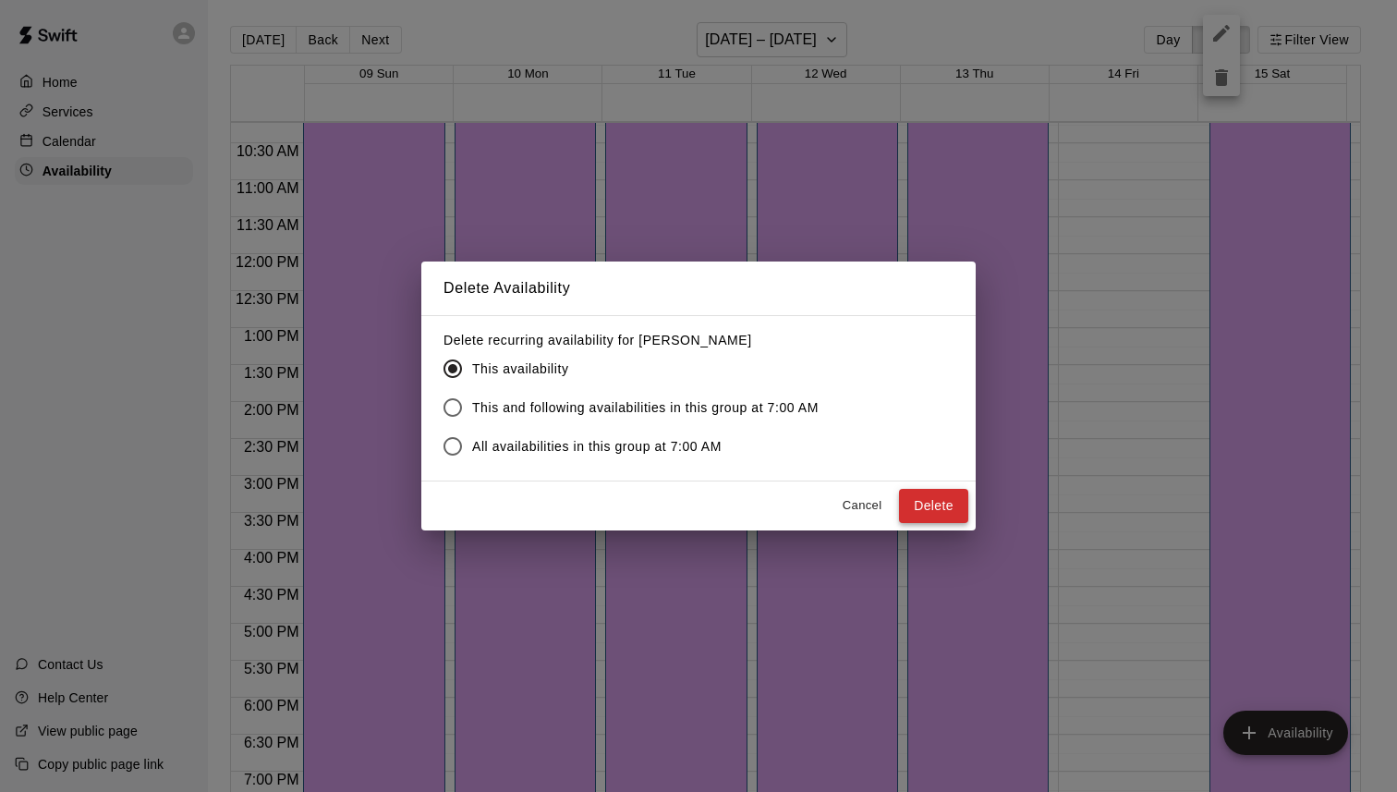
click at [922, 497] on button "Delete" at bounding box center [933, 506] width 69 height 34
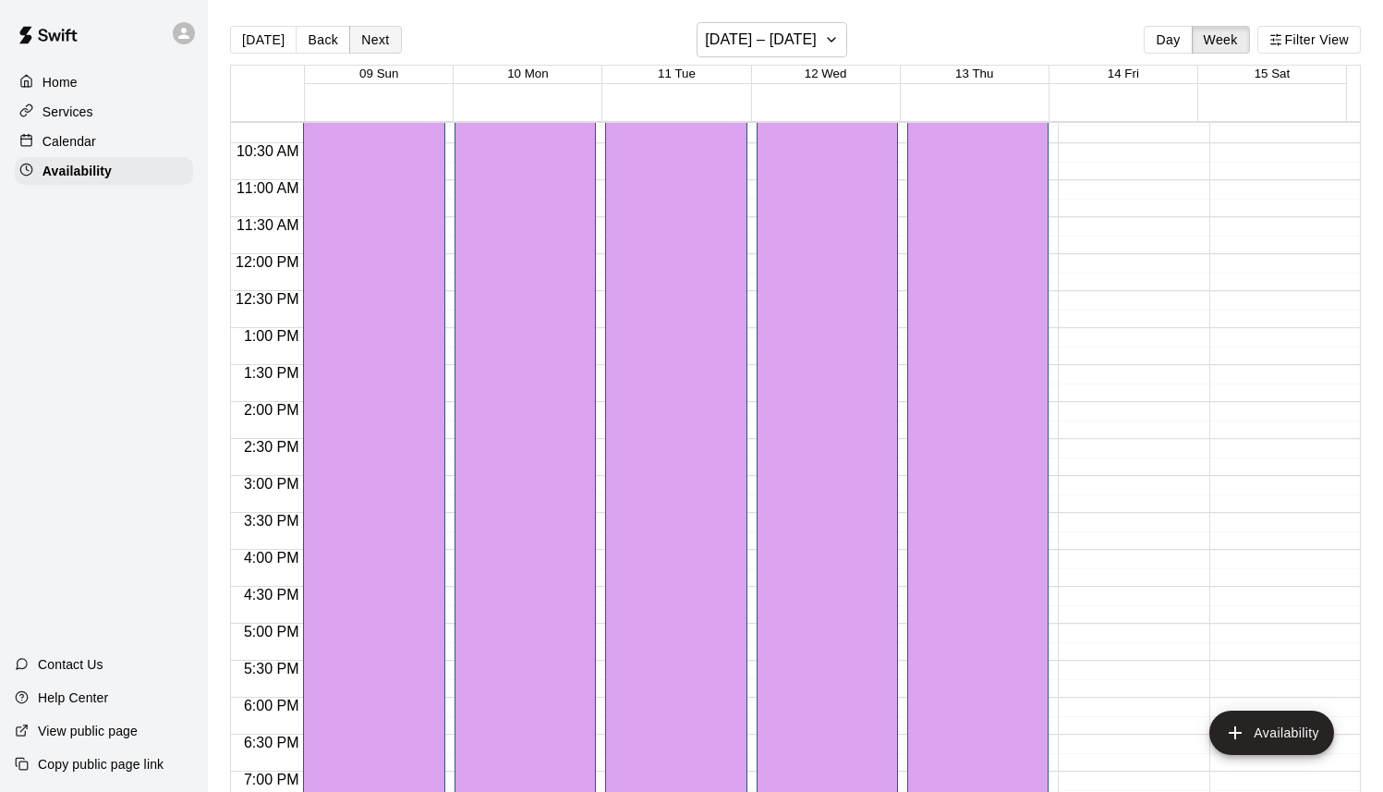
click at [369, 34] on button "Next" at bounding box center [375, 40] width 52 height 28
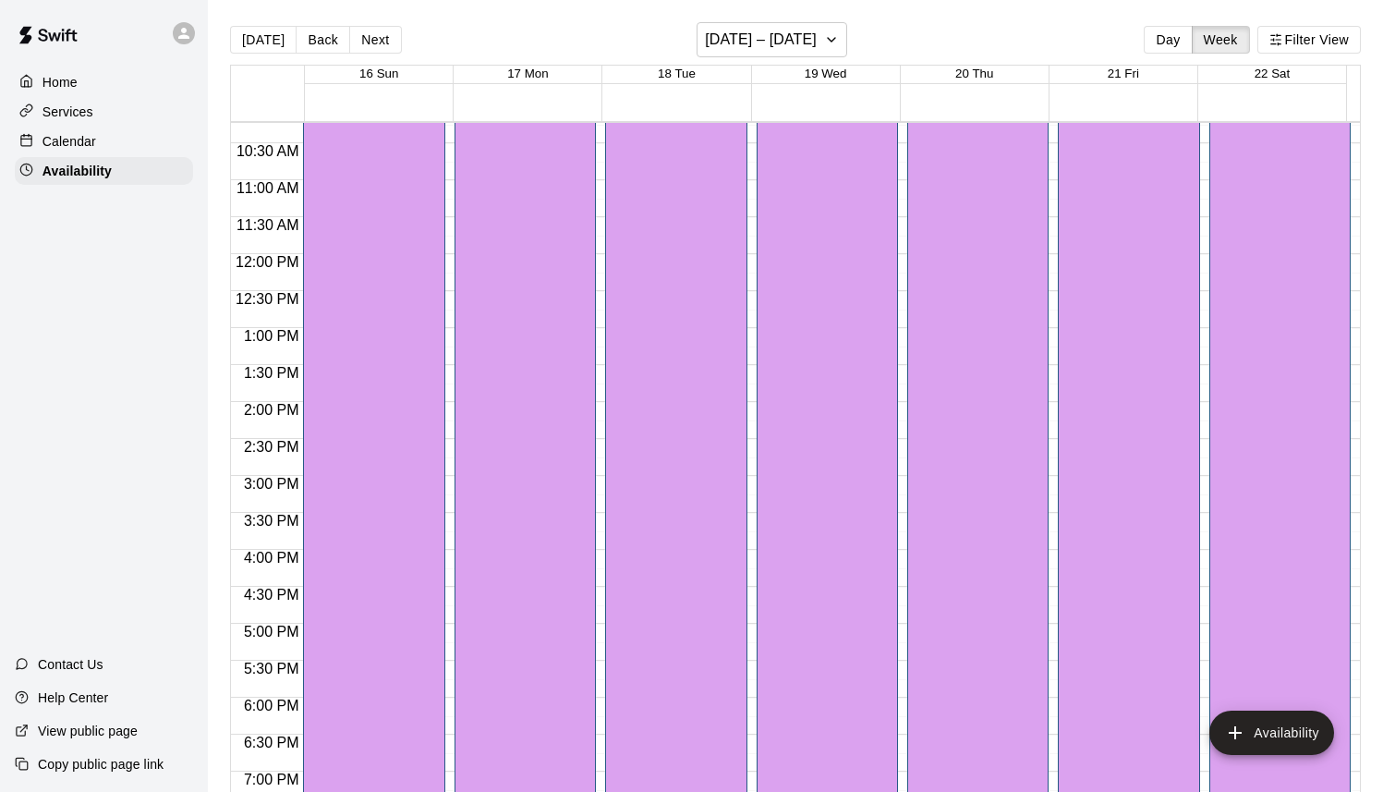
click at [1089, 260] on div "[PERSON_NAME] Boss Basketball" at bounding box center [1113, 293] width 101 height 792
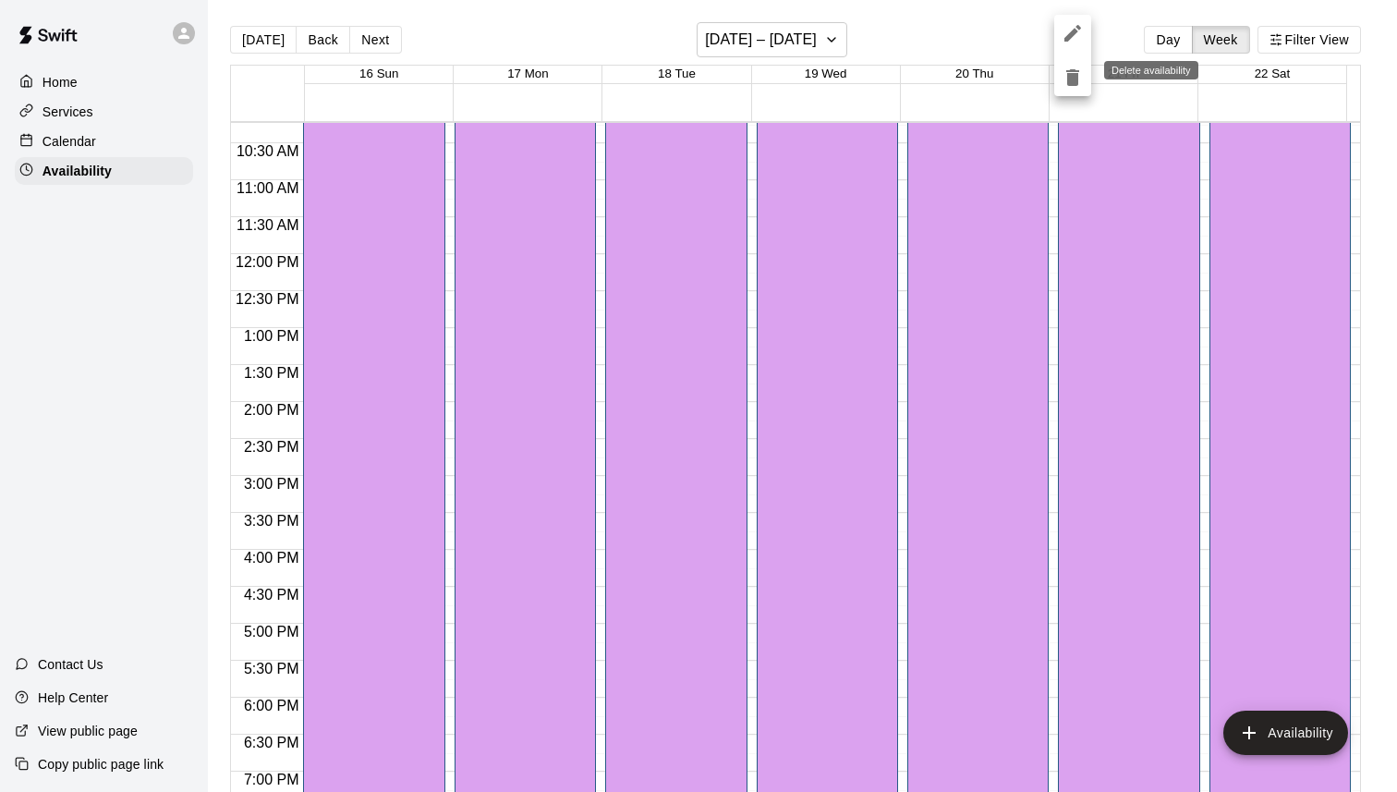
click at [1074, 83] on icon "delete" at bounding box center [1072, 77] width 13 height 17
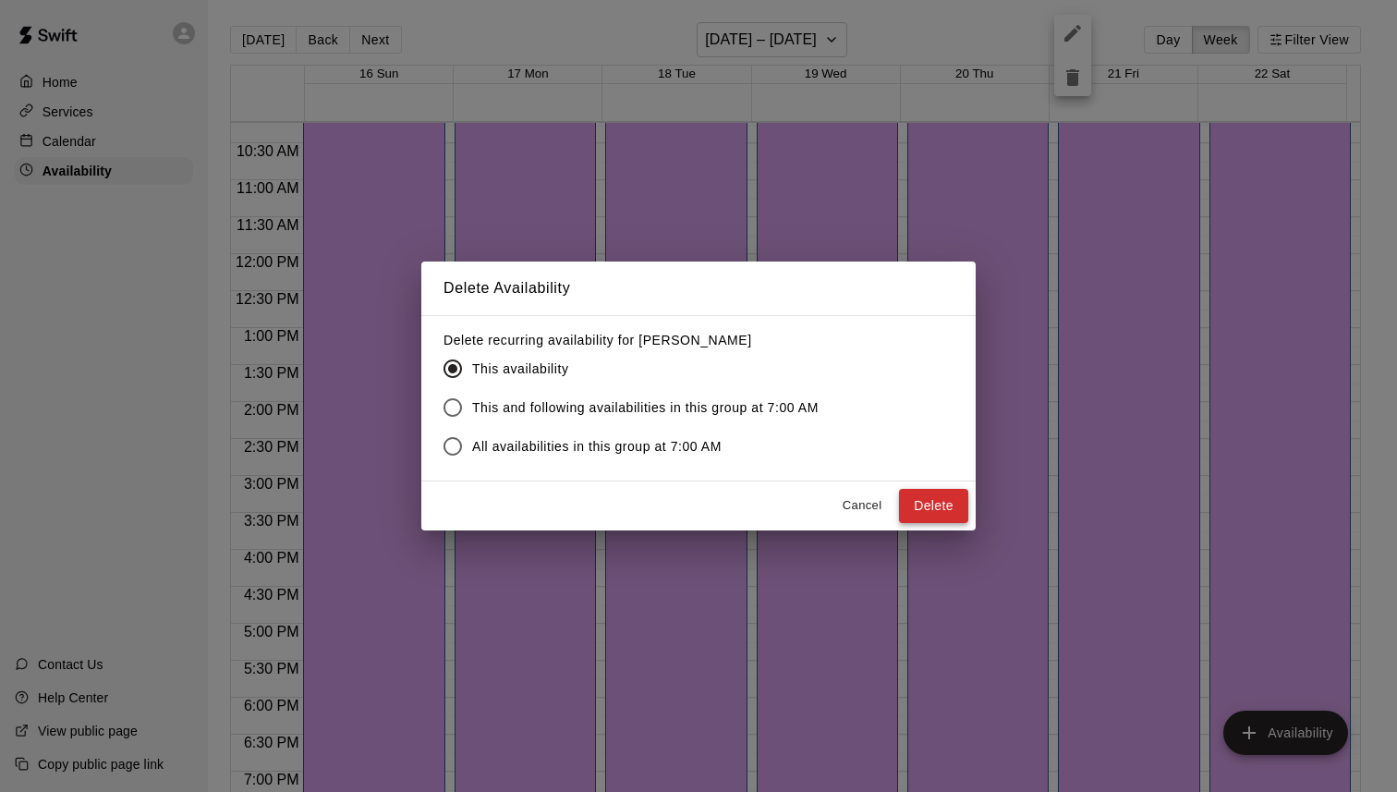
click at [950, 513] on button "Delete" at bounding box center [933, 506] width 69 height 34
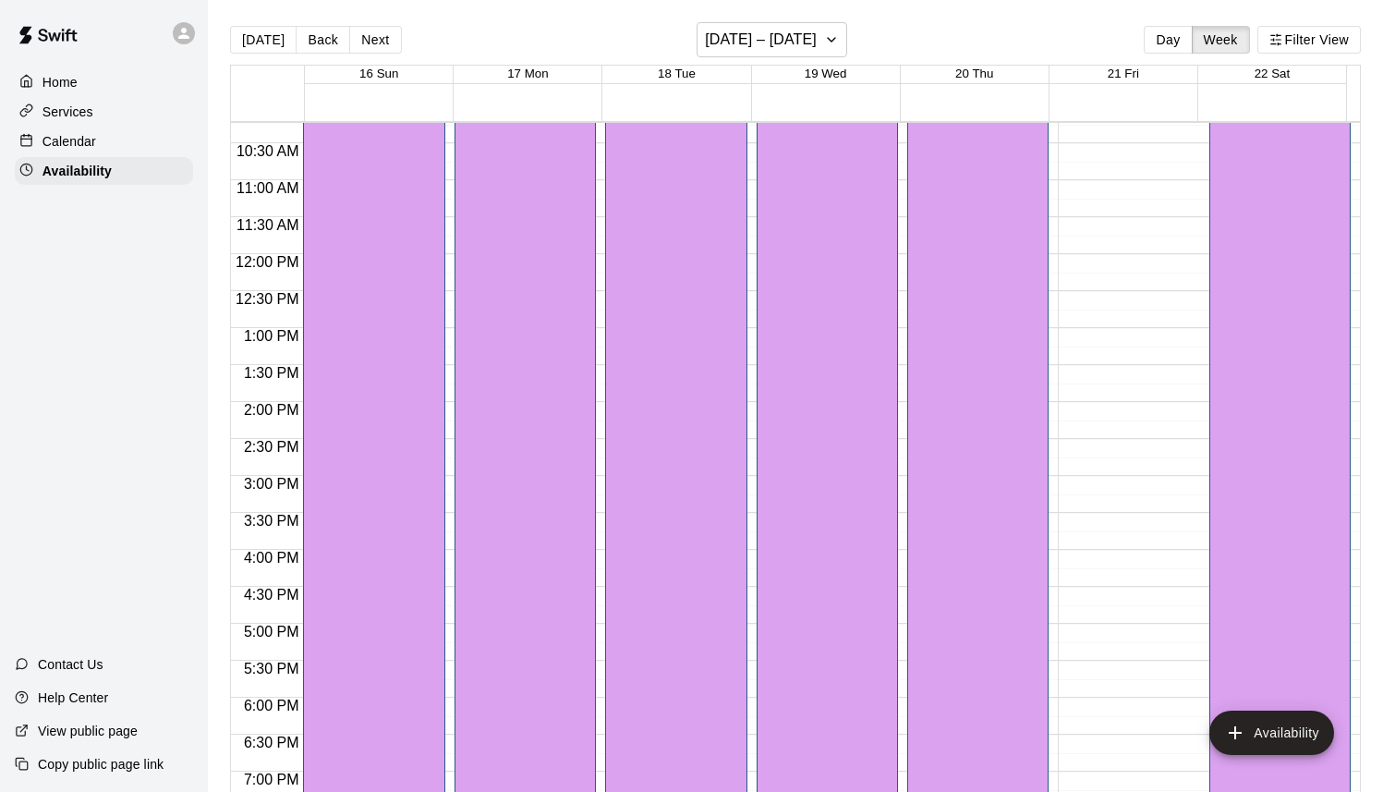
click at [1312, 227] on div "[PERSON_NAME] Boss Basketball EM" at bounding box center [1280, 293] width 130 height 792
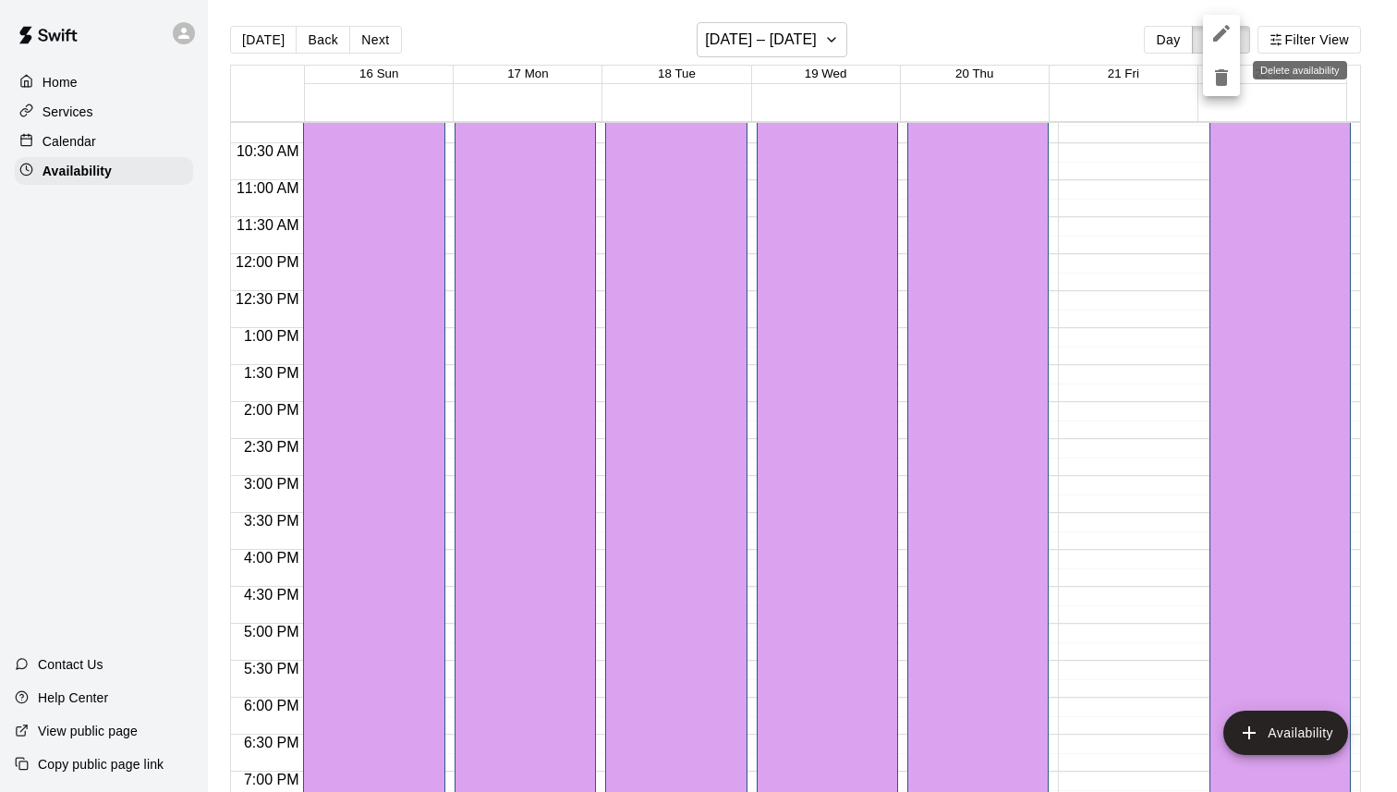
click at [1213, 78] on icon "delete" at bounding box center [1221, 78] width 22 height 22
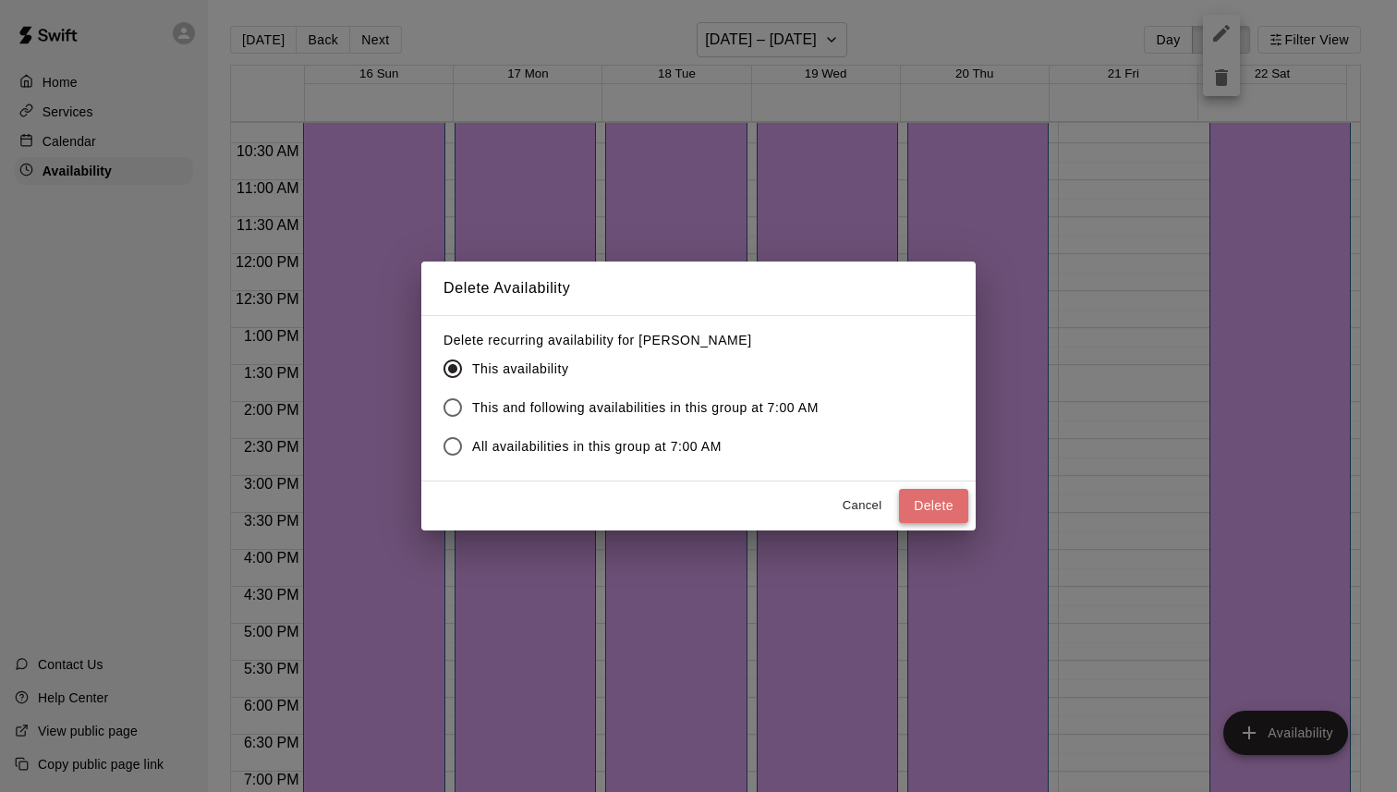
click at [942, 510] on button "Delete" at bounding box center [933, 506] width 69 height 34
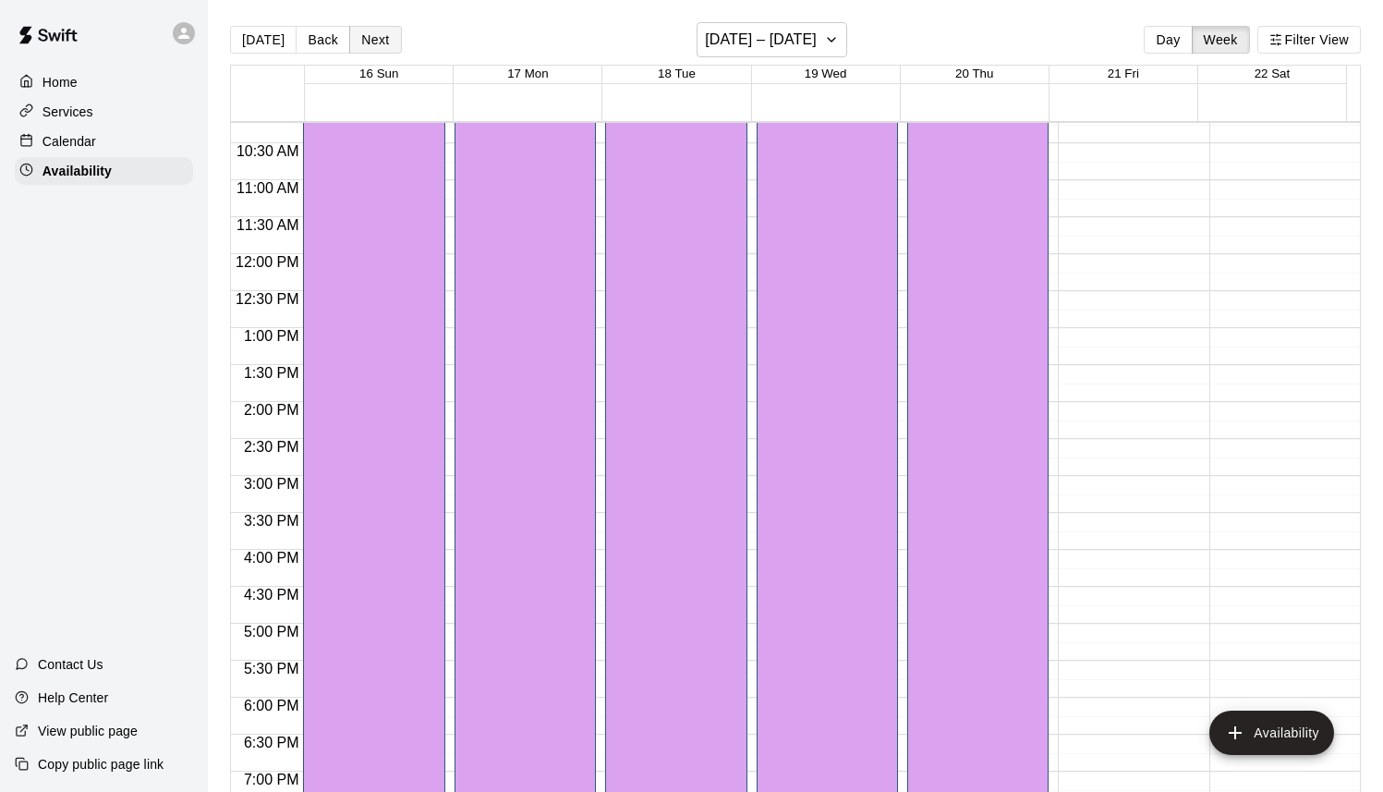
click at [368, 39] on button "Next" at bounding box center [375, 40] width 52 height 28
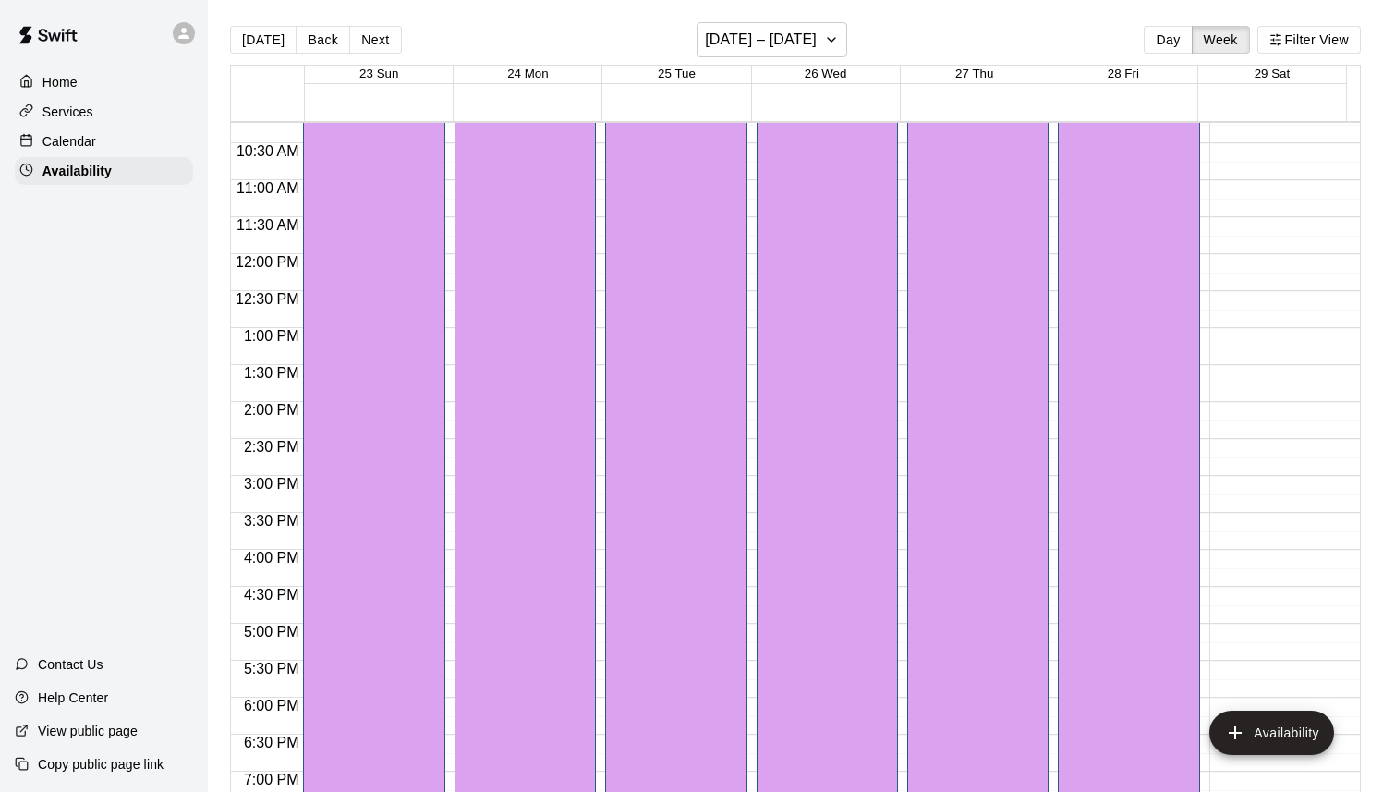
click at [1146, 224] on div "[PERSON_NAME] Boss Basketball EM" at bounding box center [1128, 293] width 130 height 792
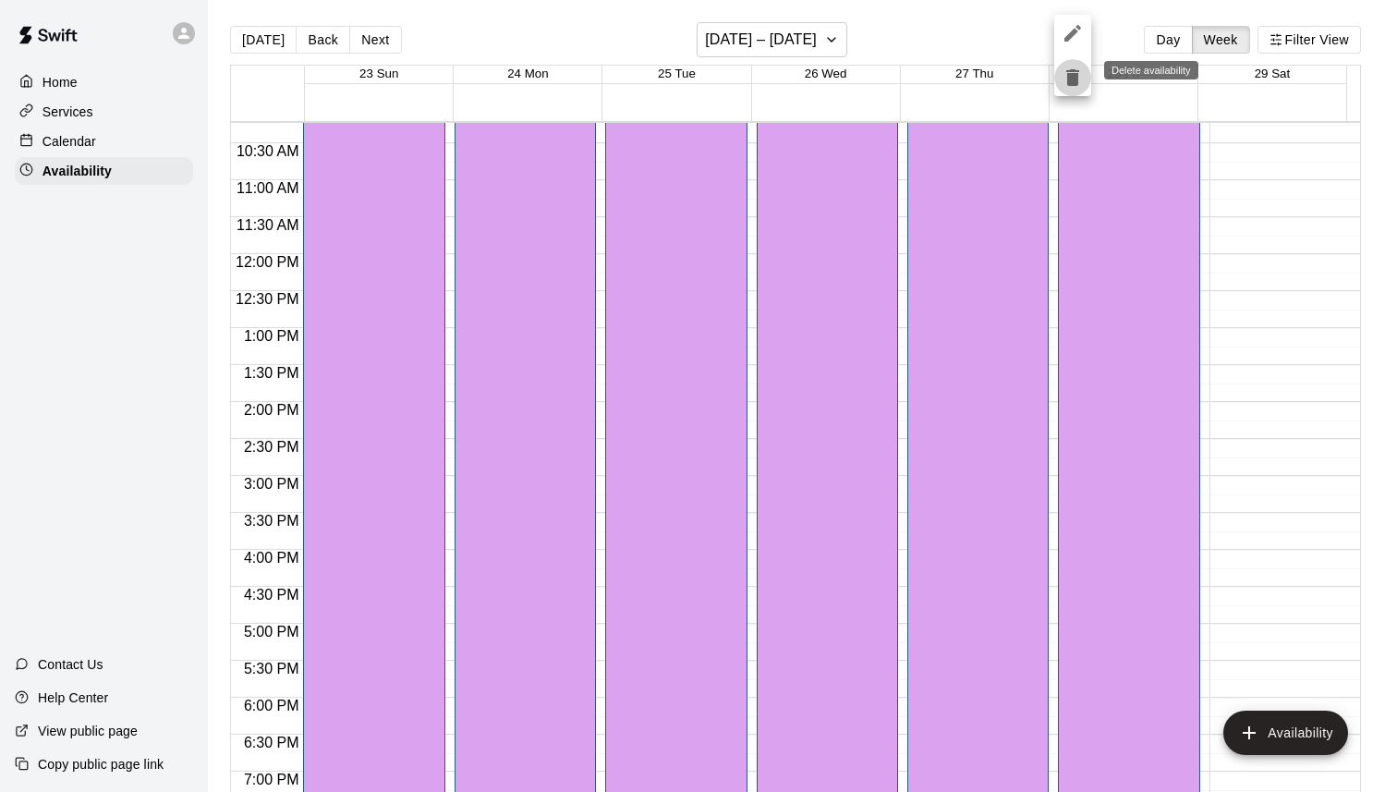
click at [1072, 79] on icon "delete" at bounding box center [1072, 77] width 13 height 17
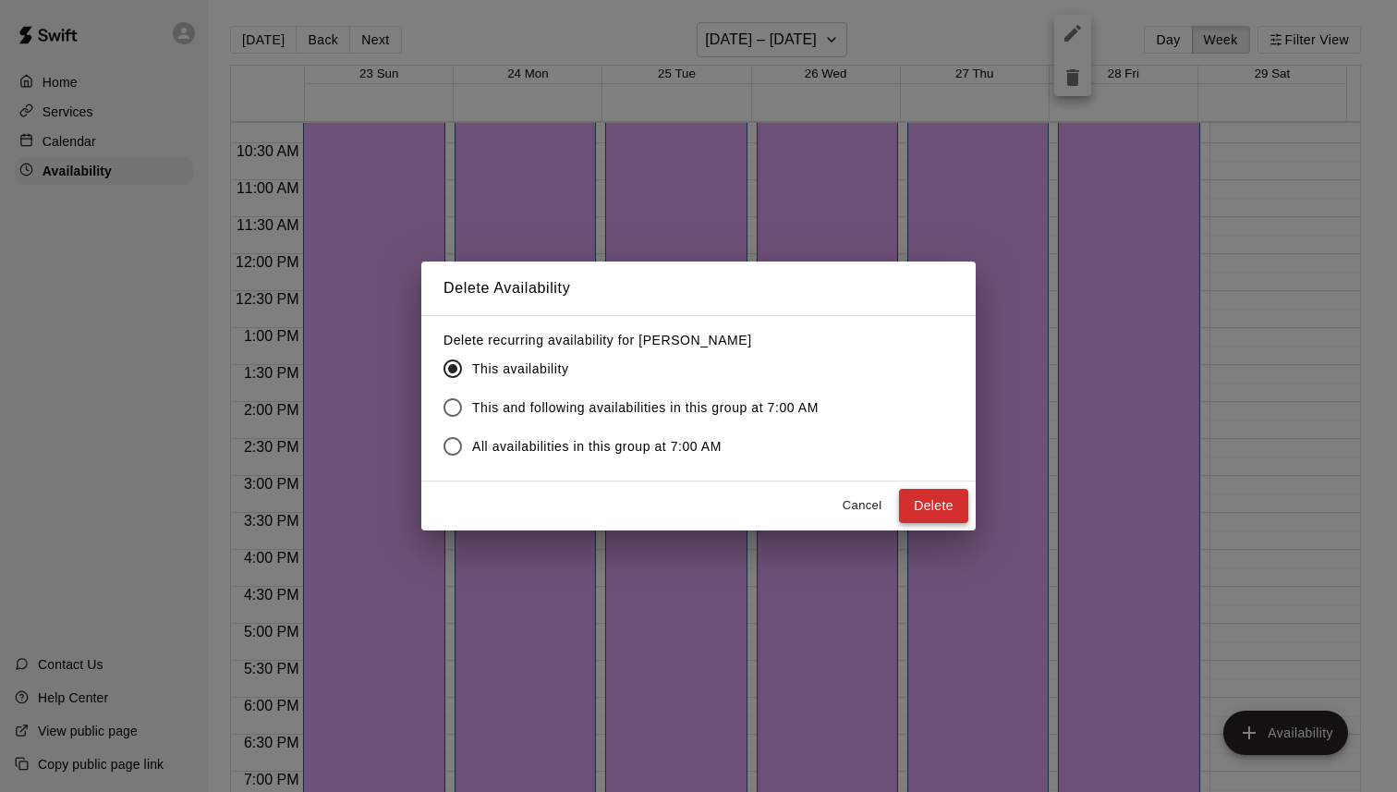
click at [926, 505] on button "Delete" at bounding box center [933, 506] width 69 height 34
